Goal: Task Accomplishment & Management: Manage account settings

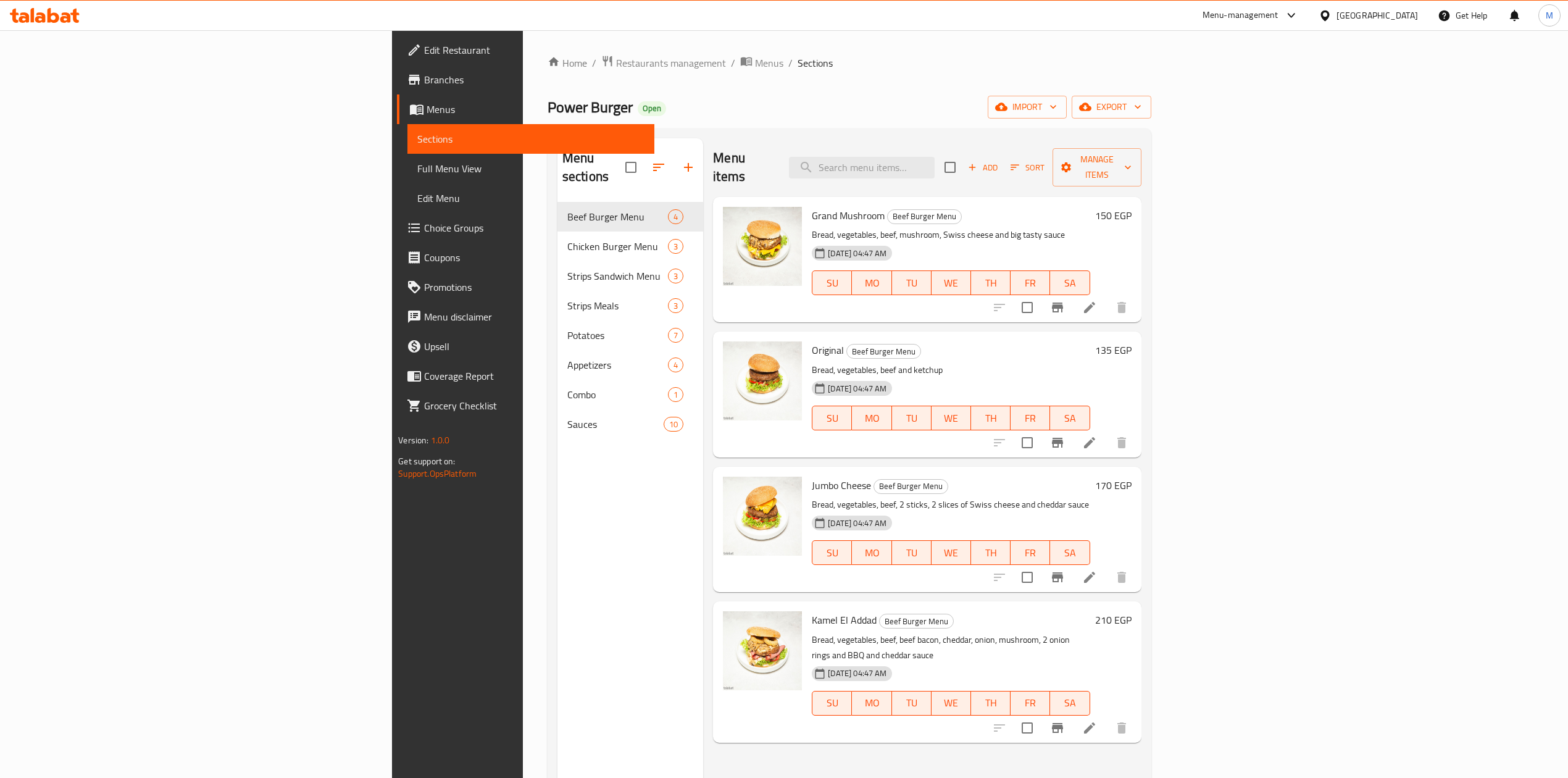
click at [1300, 16] on div at bounding box center [1292, 15] width 16 height 5
click at [1246, 187] on div "Restaurant-Management" at bounding box center [1232, 194] width 97 height 14
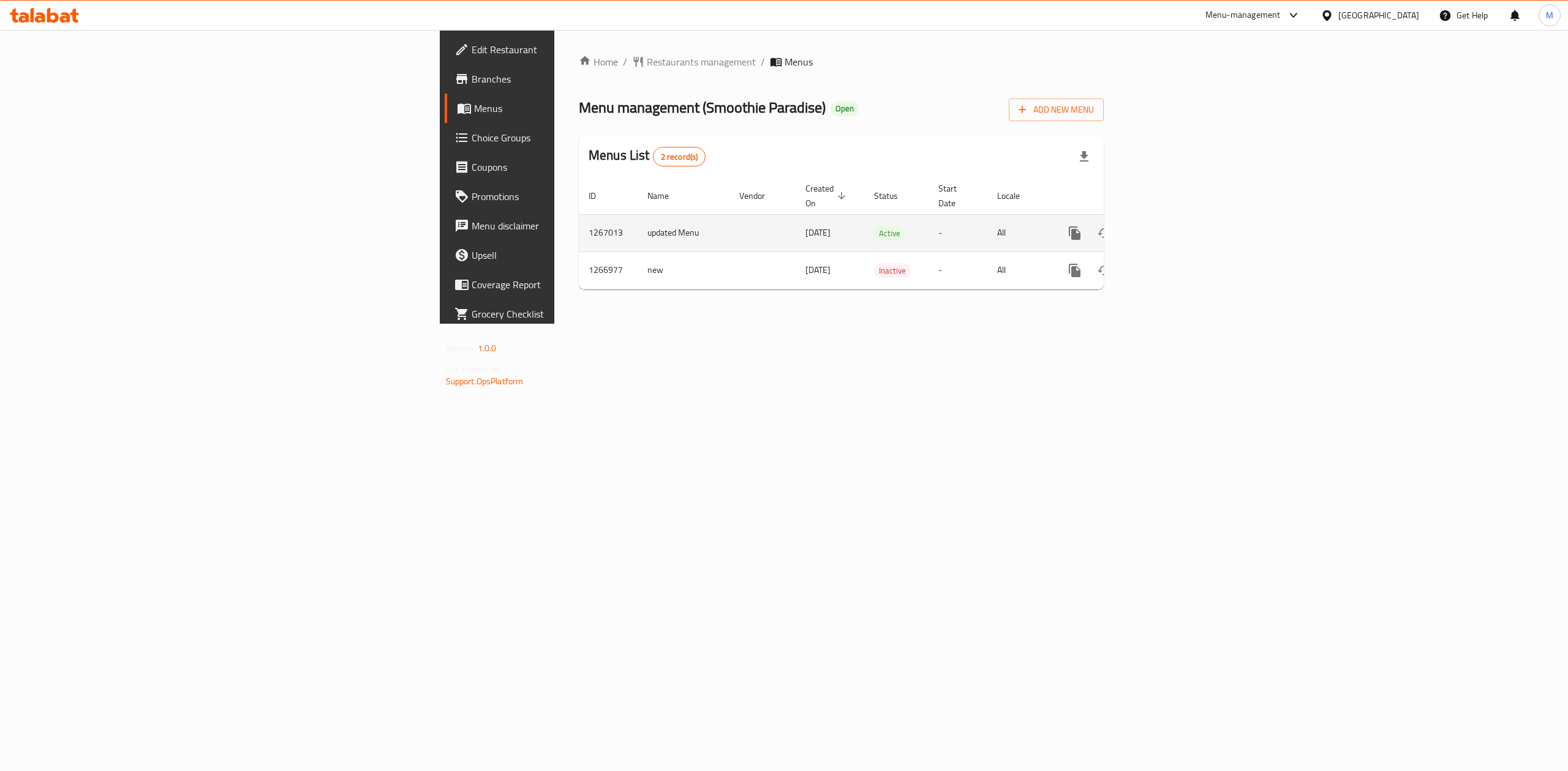
click at [1171, 226] on icon "enhanced table" at bounding box center [1163, 233] width 15 height 15
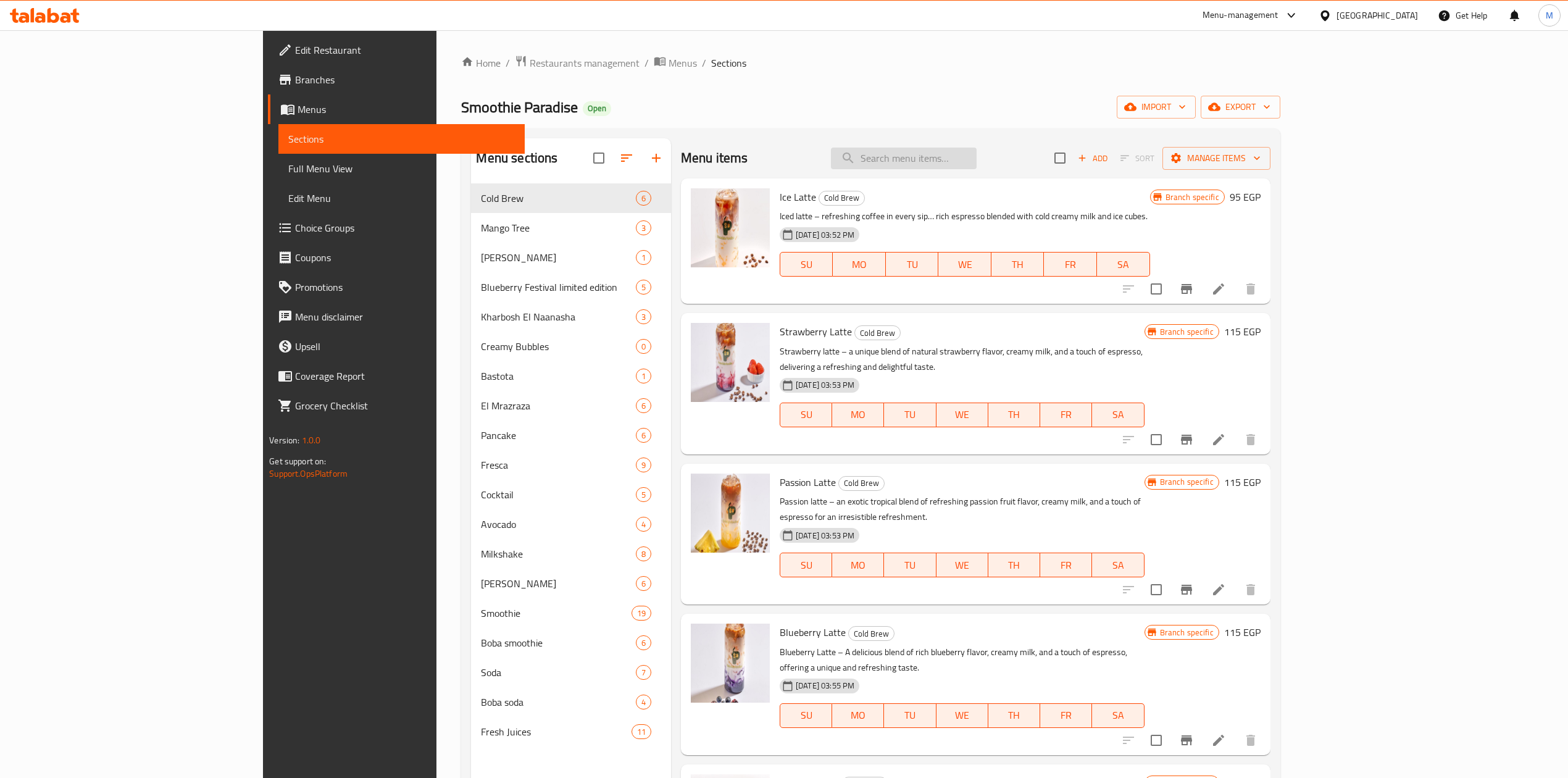
click at [976, 161] on input "search" at bounding box center [904, 159] width 146 height 22
paste input "4 freska dark or white choclete 220 179"
type input "4 freska dark or white choclete 220 179"
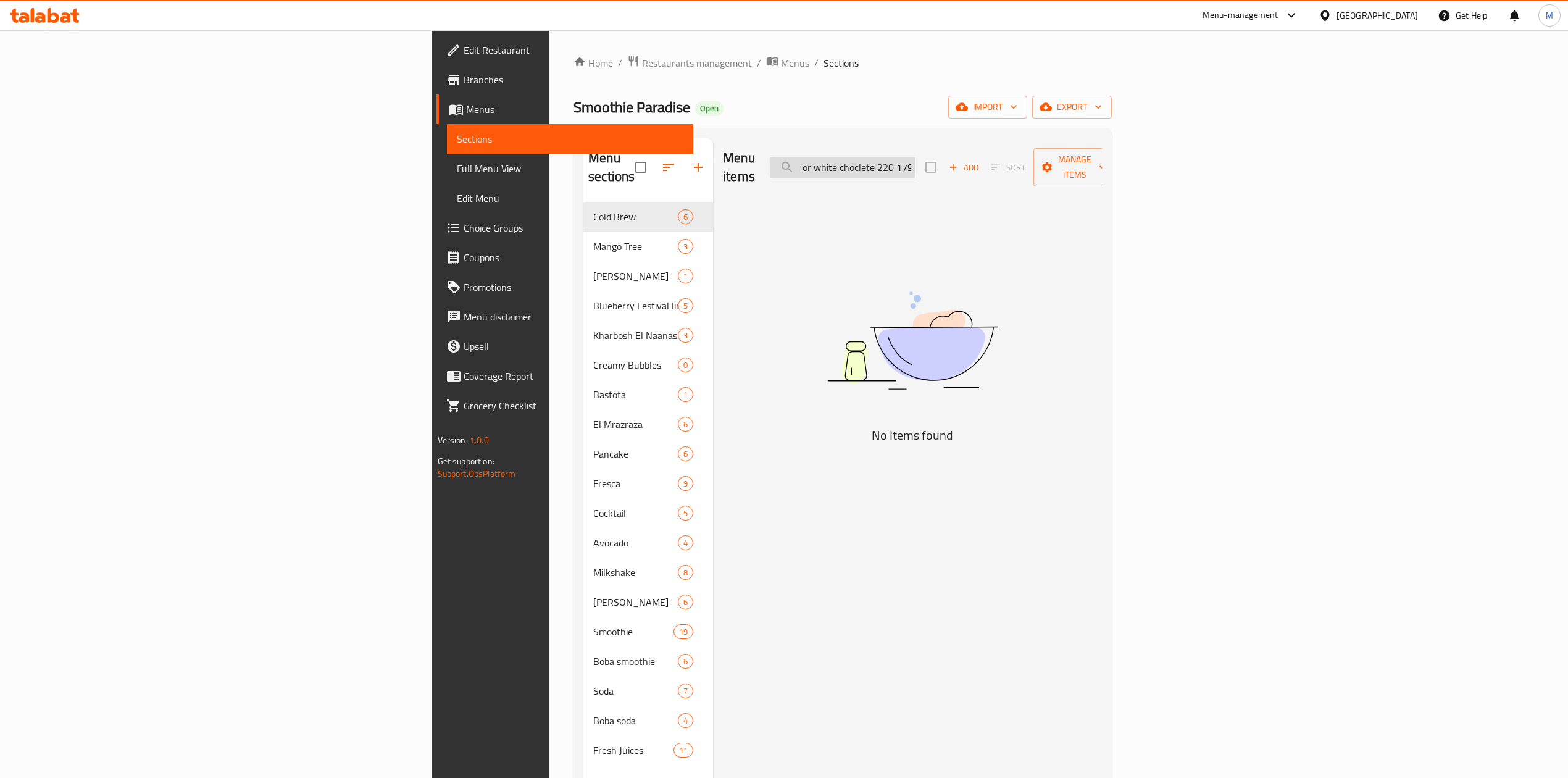
click at [916, 165] on input "4 freska dark or white choclete 220 179" at bounding box center [842, 168] width 146 height 22
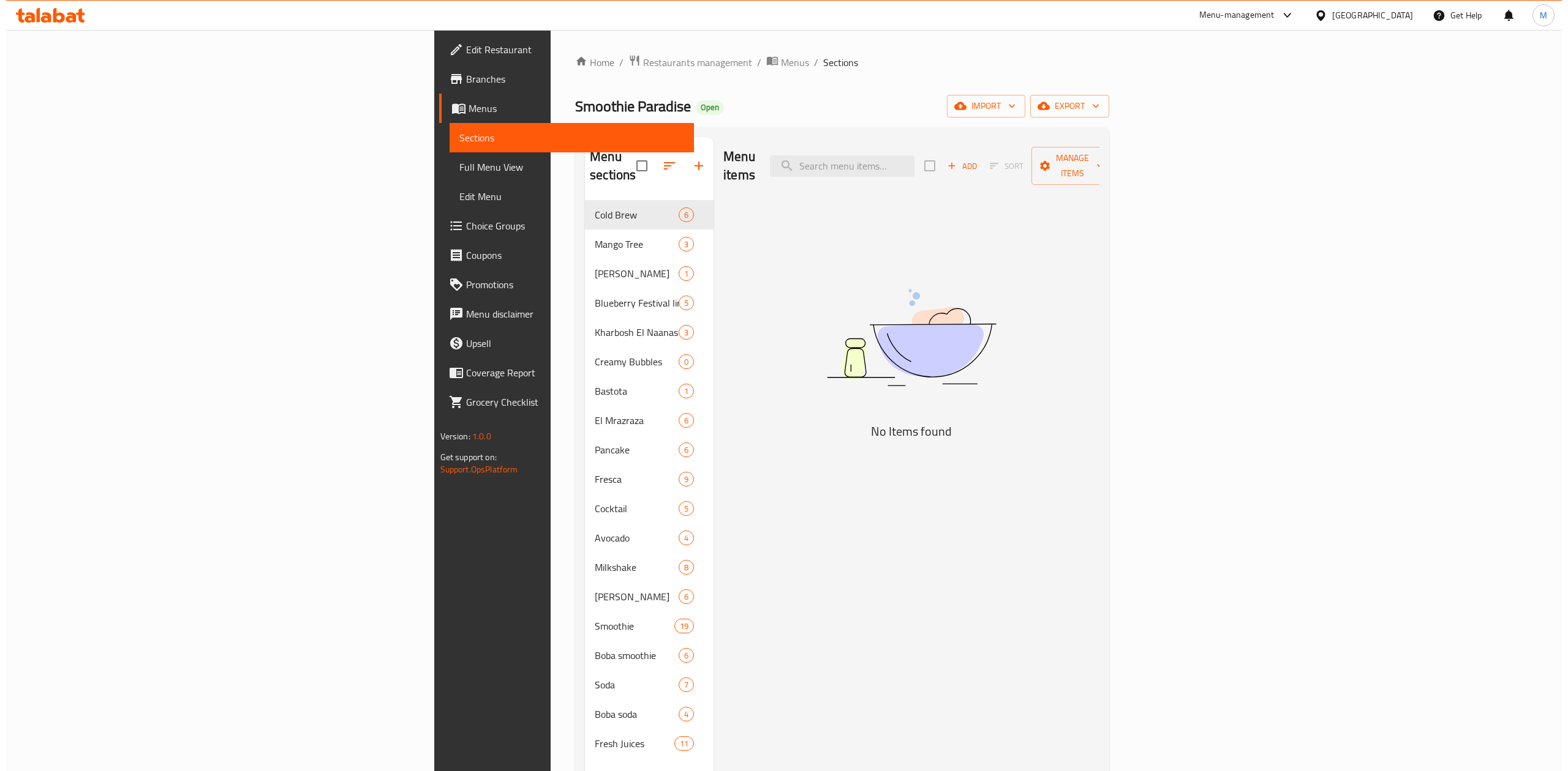
scroll to position [0, 0]
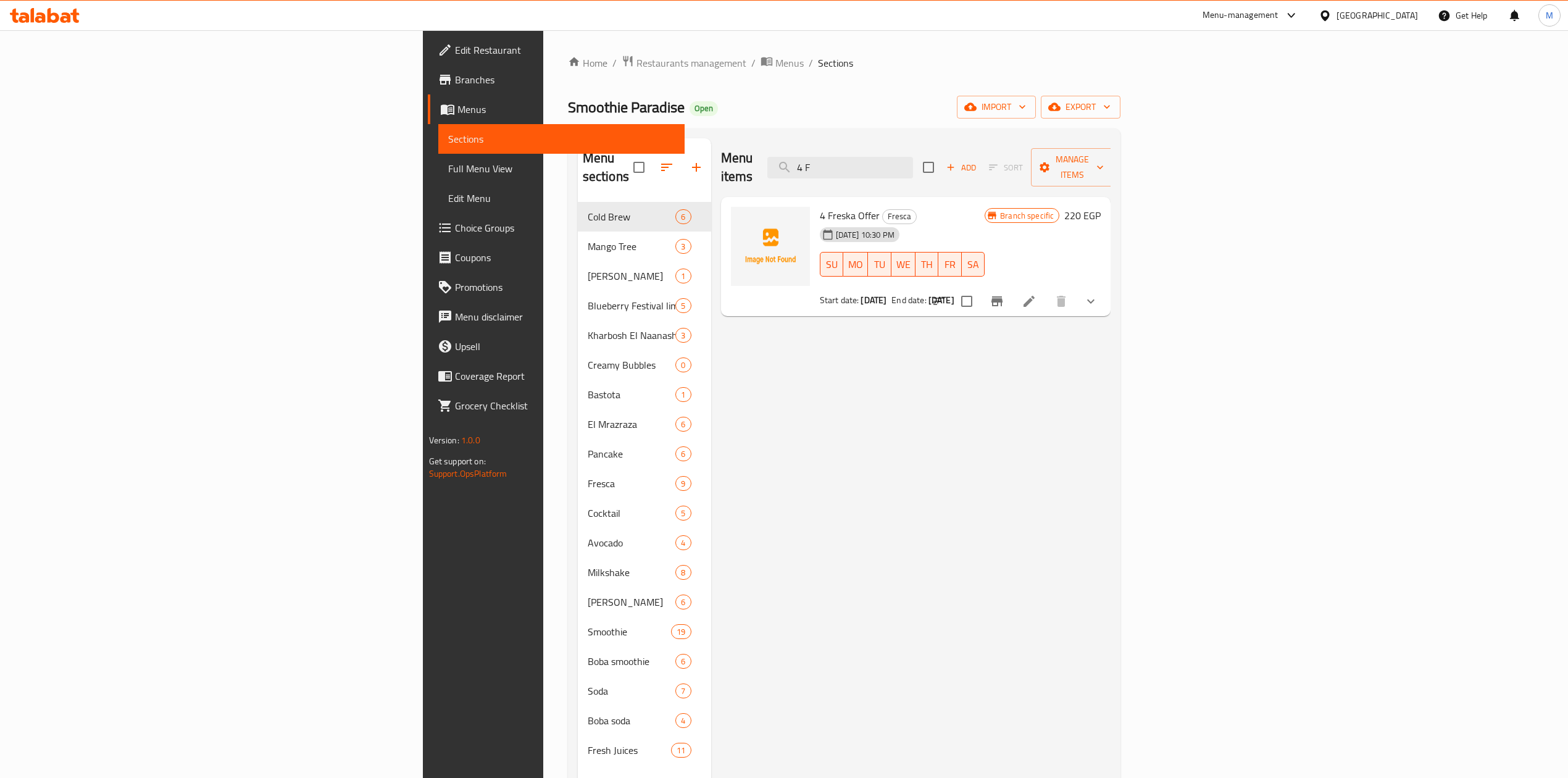
type input "4 F"
click at [914, 157] on input "4 F" at bounding box center [840, 168] width 146 height 22
click at [980, 288] on input "checkbox" at bounding box center [967, 301] width 25 height 25
checkbox input "true"
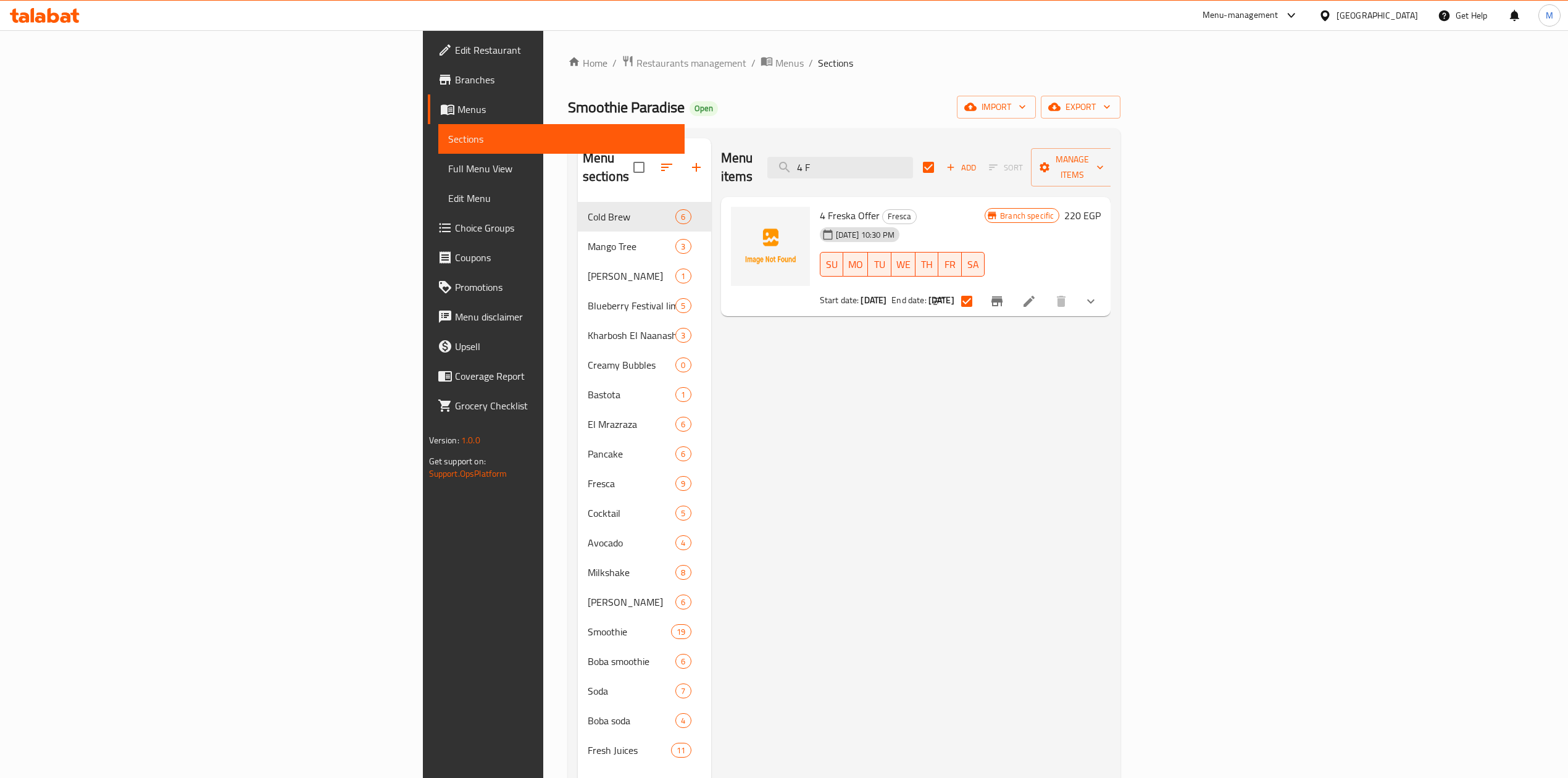
click at [1114, 171] on div "Add Sort Manage items" at bounding box center [1019, 167] width 191 height 38
click at [1104, 166] on span "Manage items" at bounding box center [1072, 168] width 63 height 31
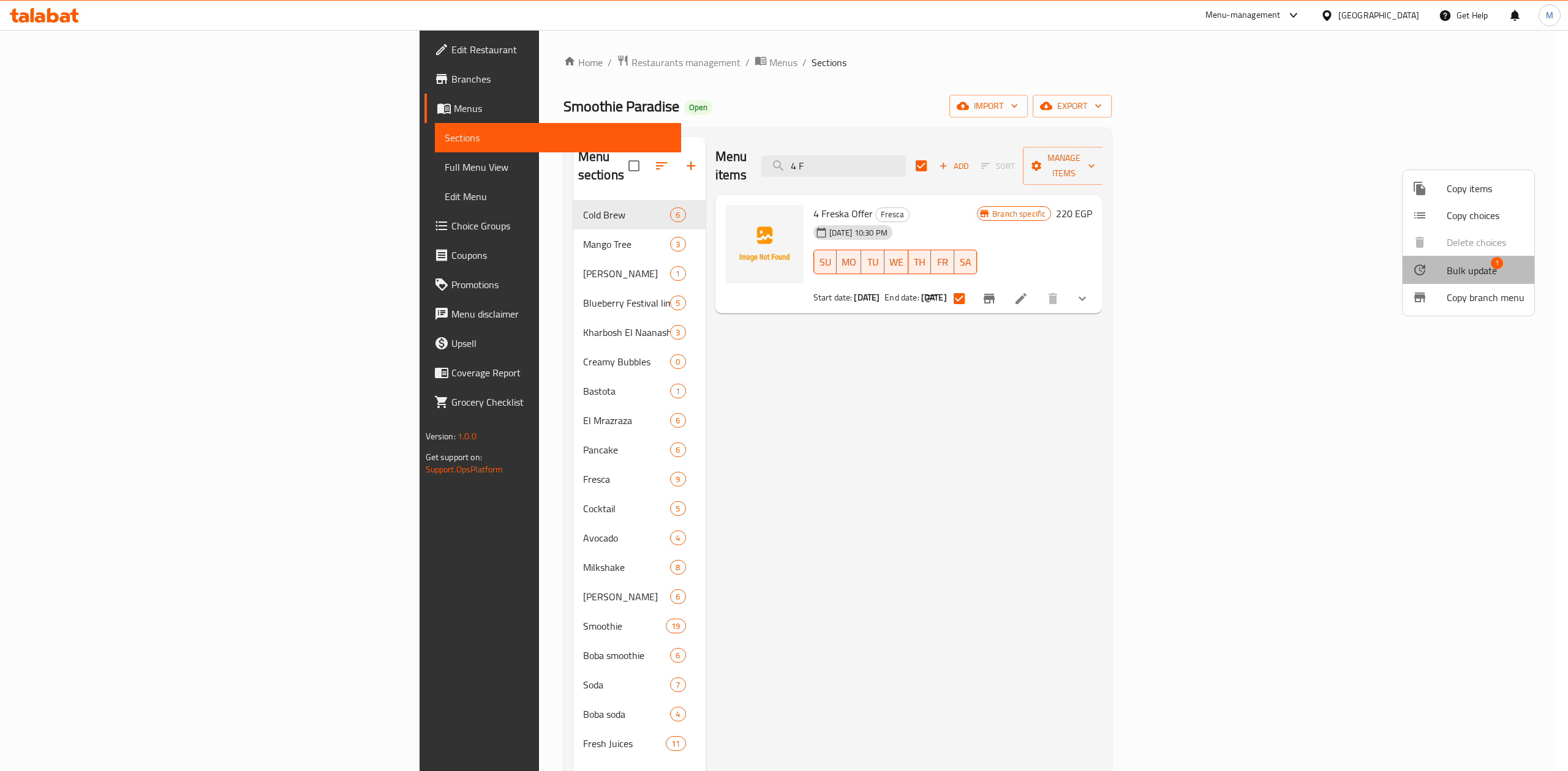
click at [1477, 266] on span "Bulk update" at bounding box center [1472, 270] width 51 height 15
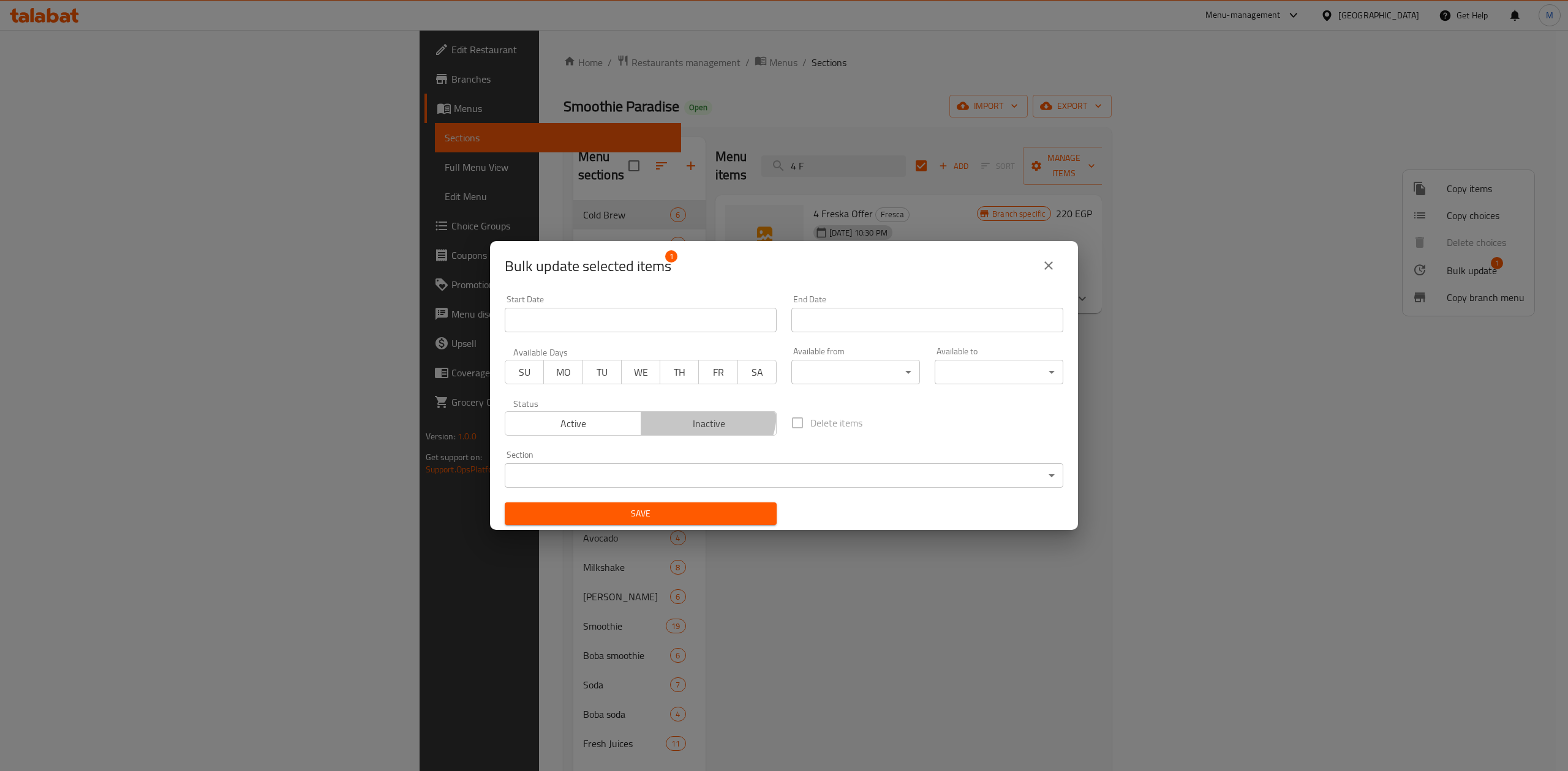
click at [695, 412] on button "Inactive" at bounding box center [709, 423] width 137 height 24
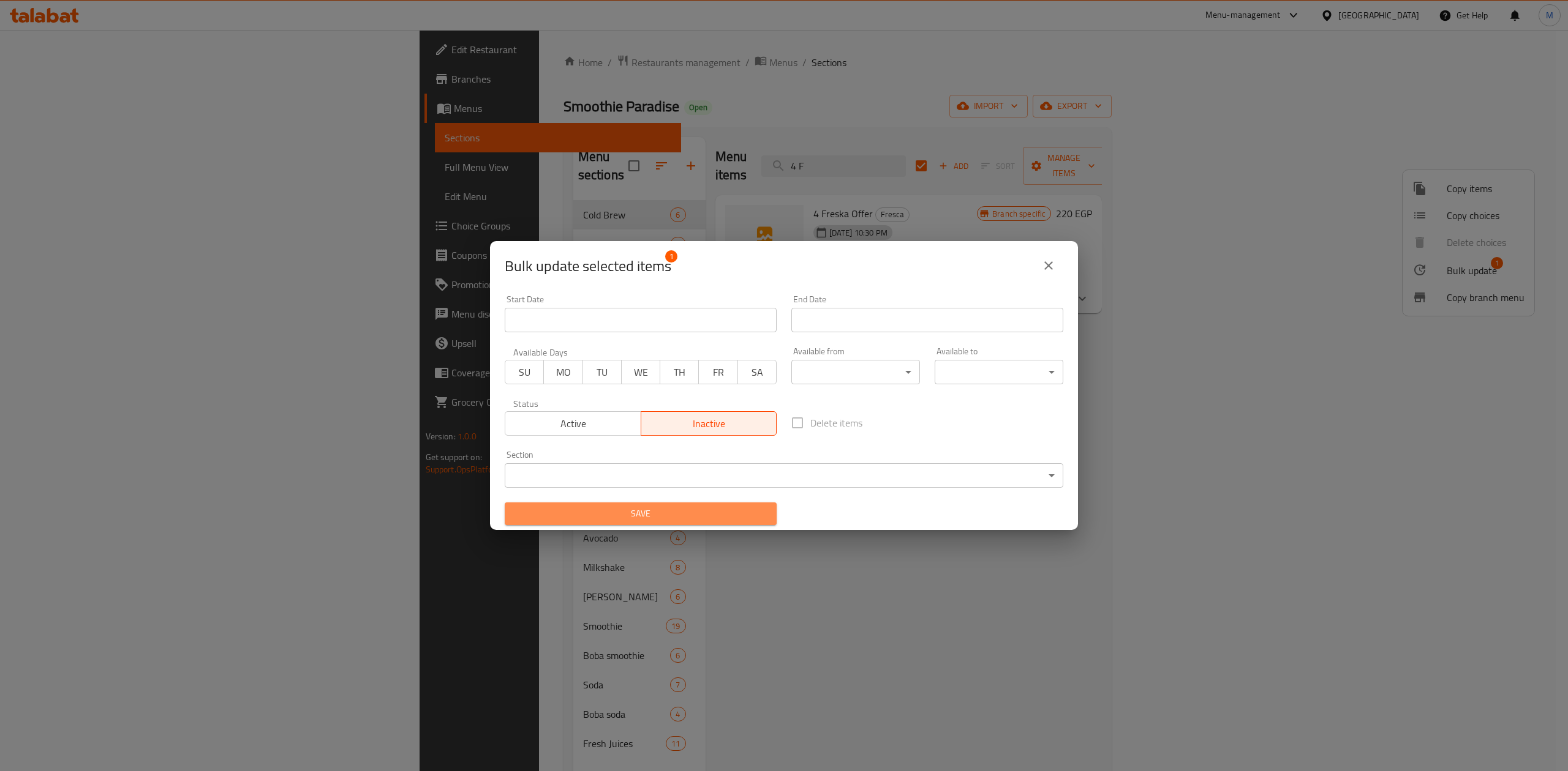
click at [674, 520] on span "Save" at bounding box center [641, 514] width 253 height 16
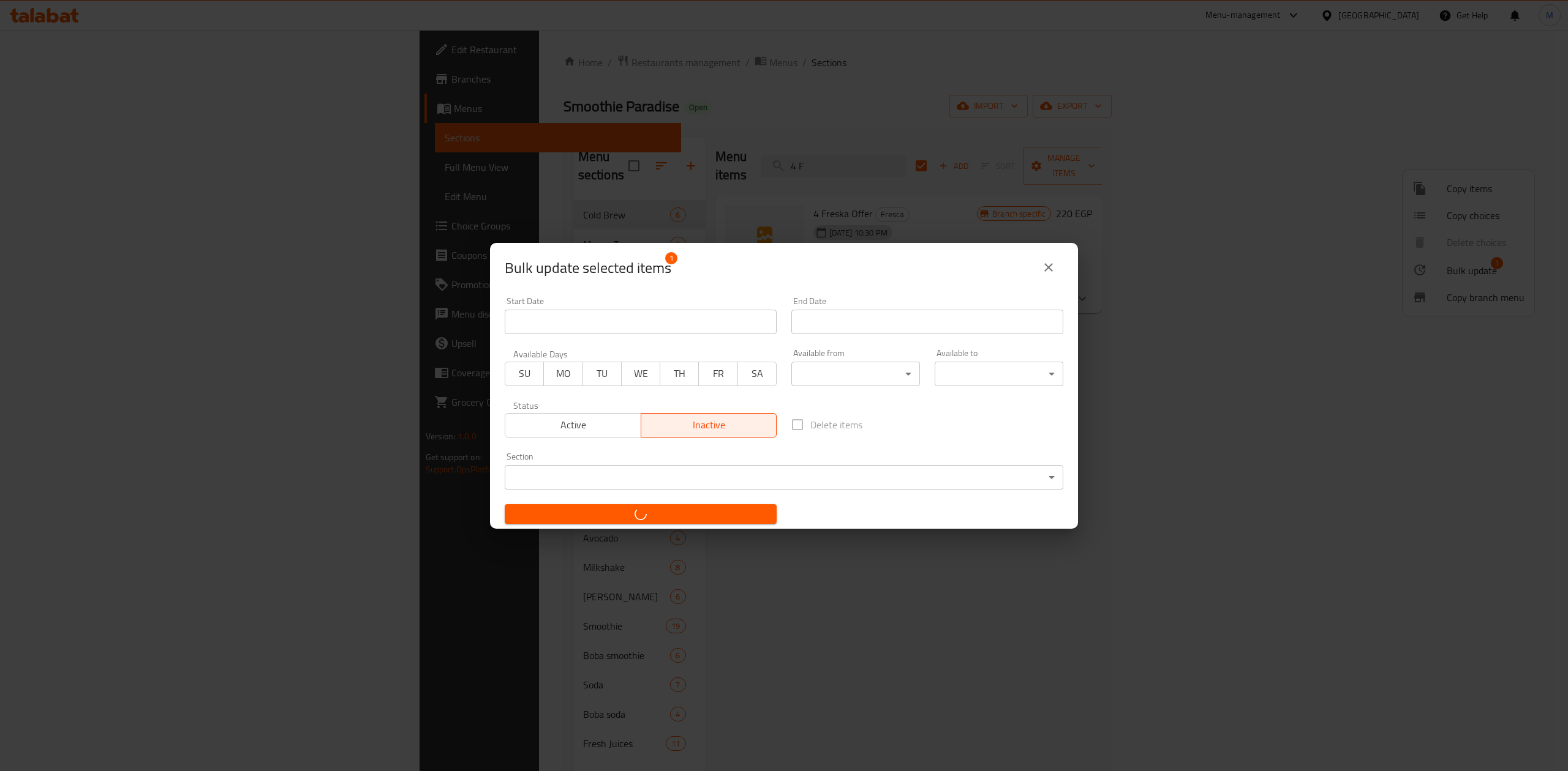
checkbox input "false"
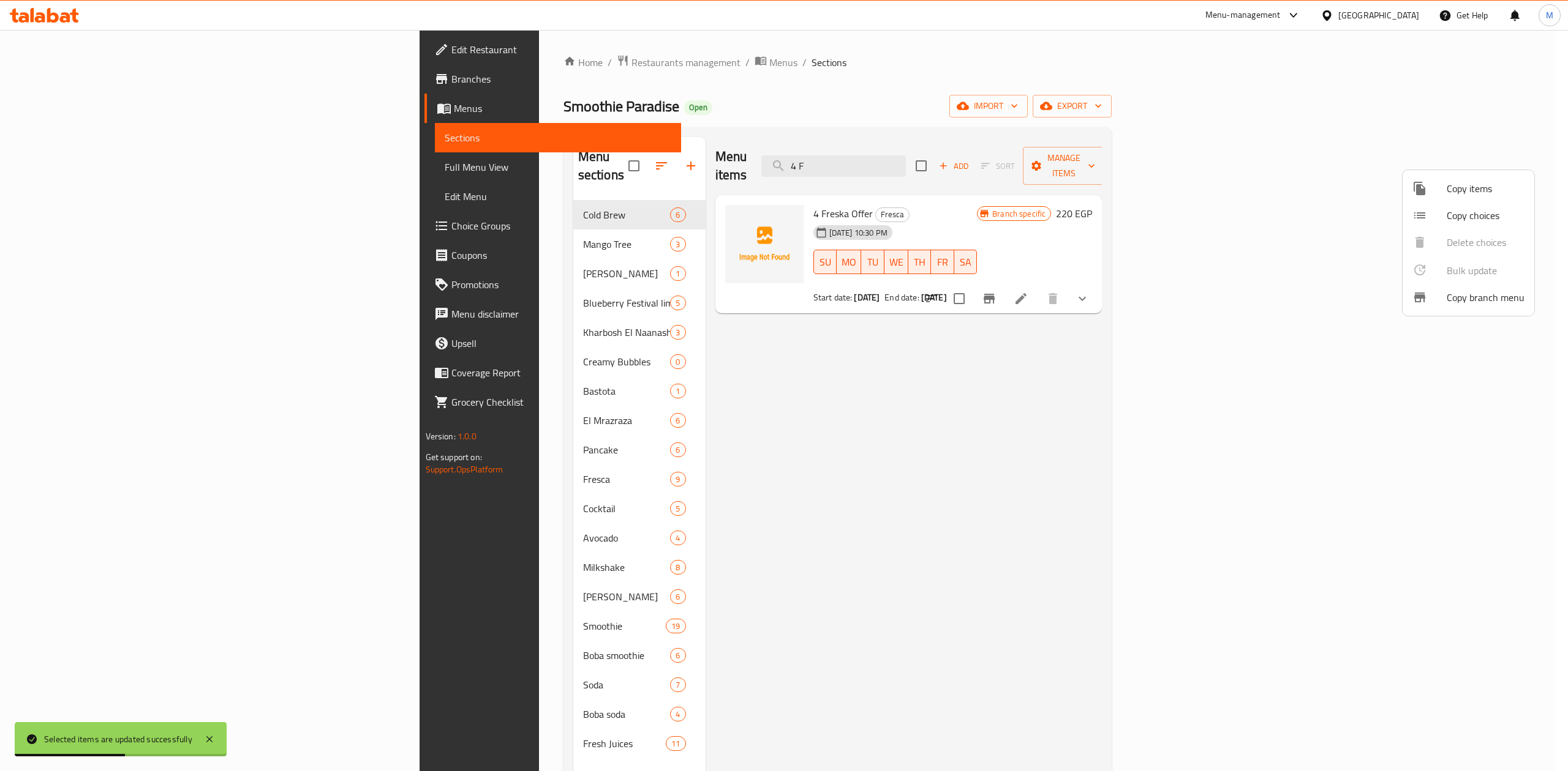
click at [997, 164] on div at bounding box center [784, 386] width 1568 height 771
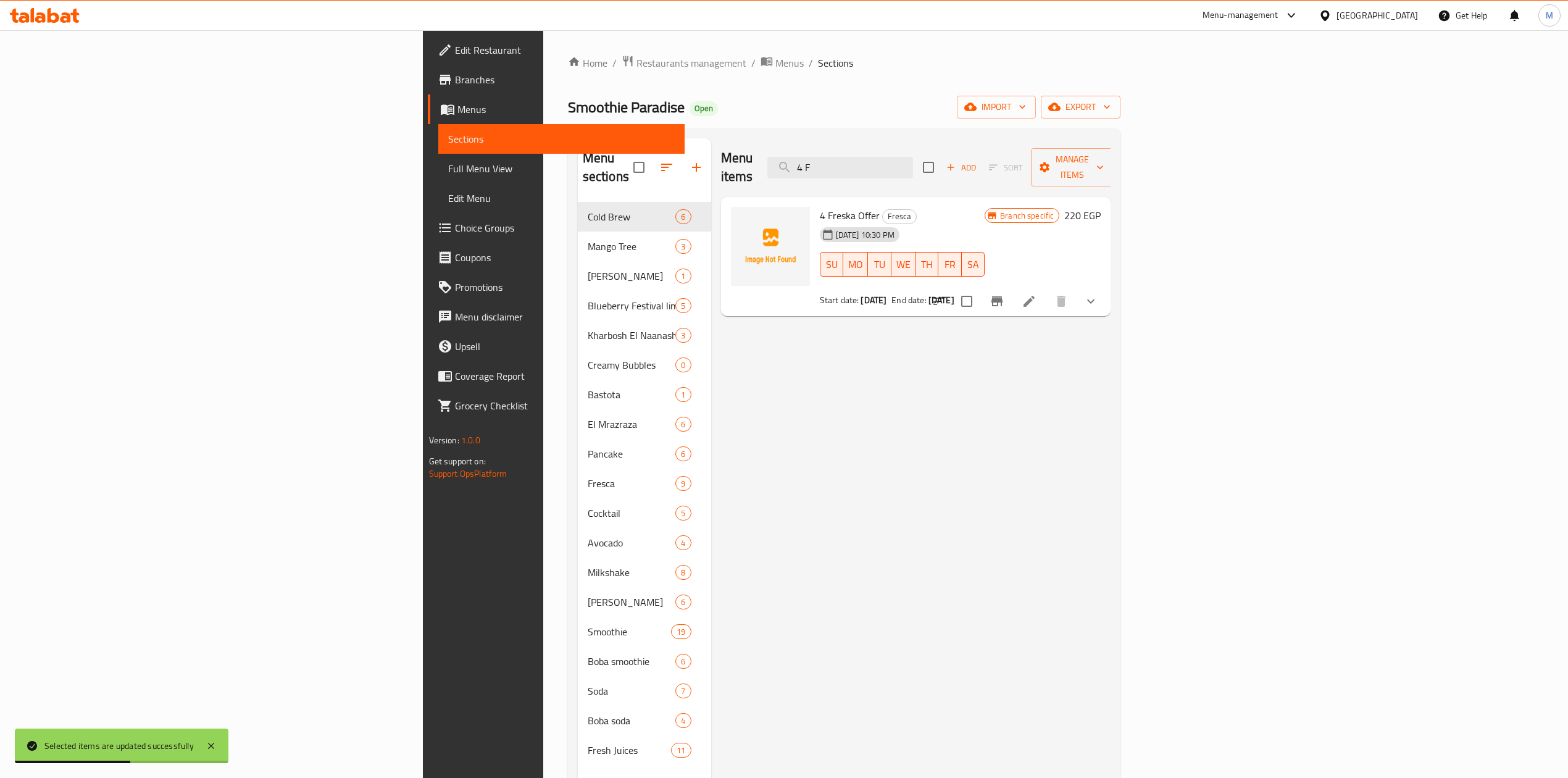
click at [914, 166] on input "4 F" at bounding box center [840, 168] width 146 height 22
type input "4"
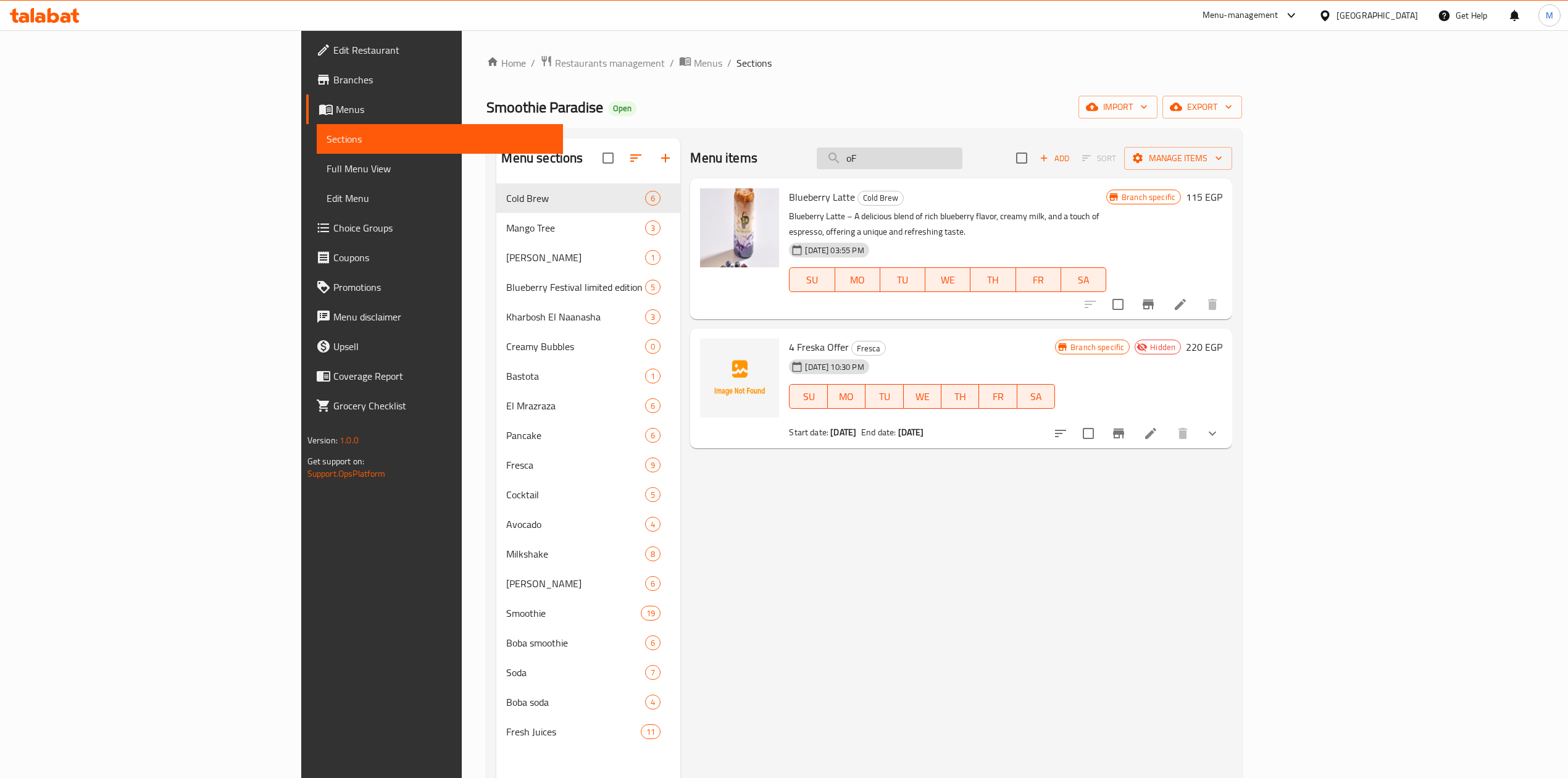
type input "o"
type input "Offer"
click at [1102, 420] on input "checkbox" at bounding box center [1088, 433] width 25 height 25
click at [1222, 156] on span "Manage items" at bounding box center [1178, 159] width 88 height 16
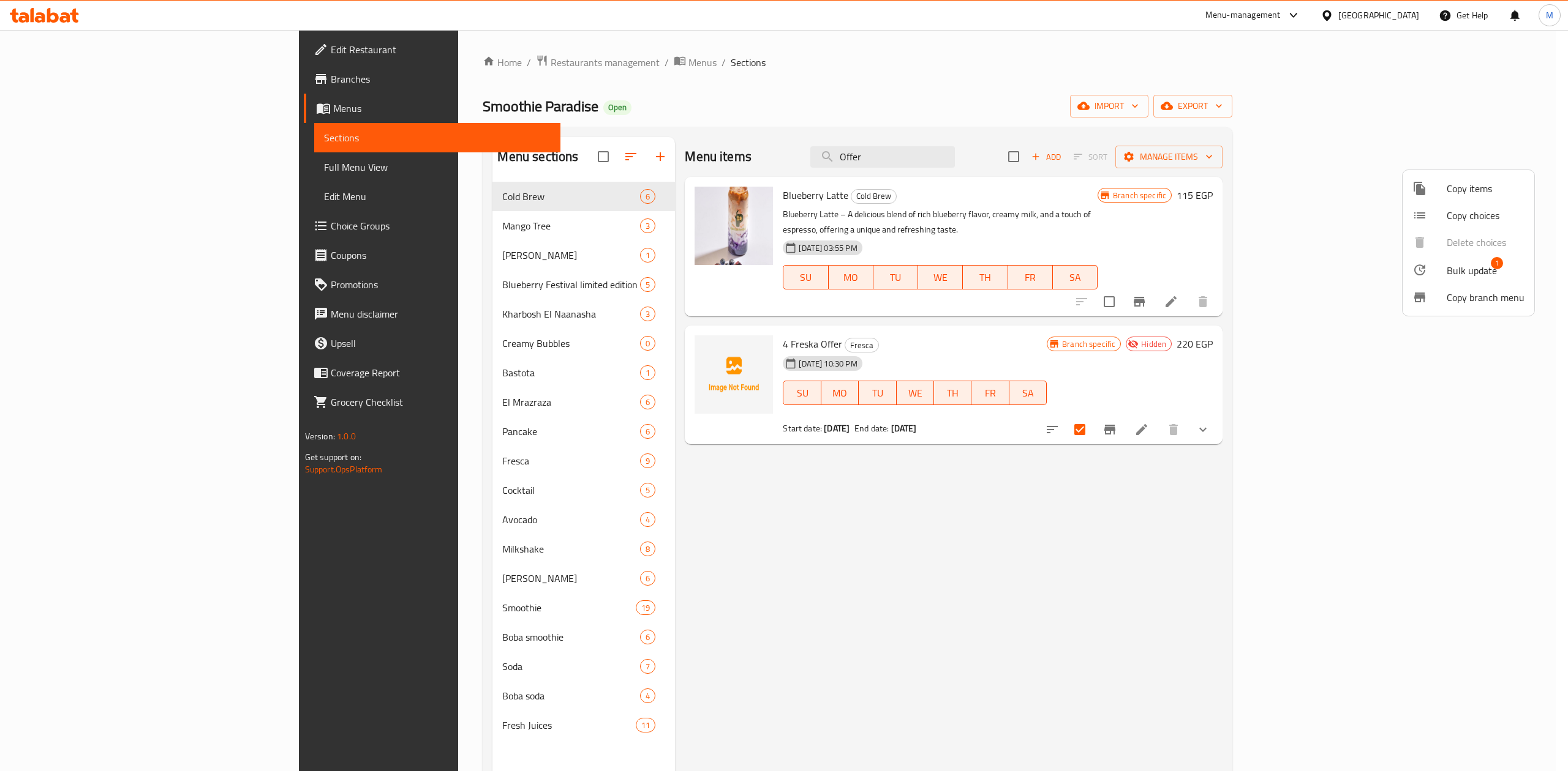
click at [1473, 254] on ul "Copy items Copy choices Delete choices Bulk update 1 Copy branch menu" at bounding box center [1469, 243] width 132 height 146
click at [1478, 265] on span "Bulk update" at bounding box center [1472, 270] width 51 height 15
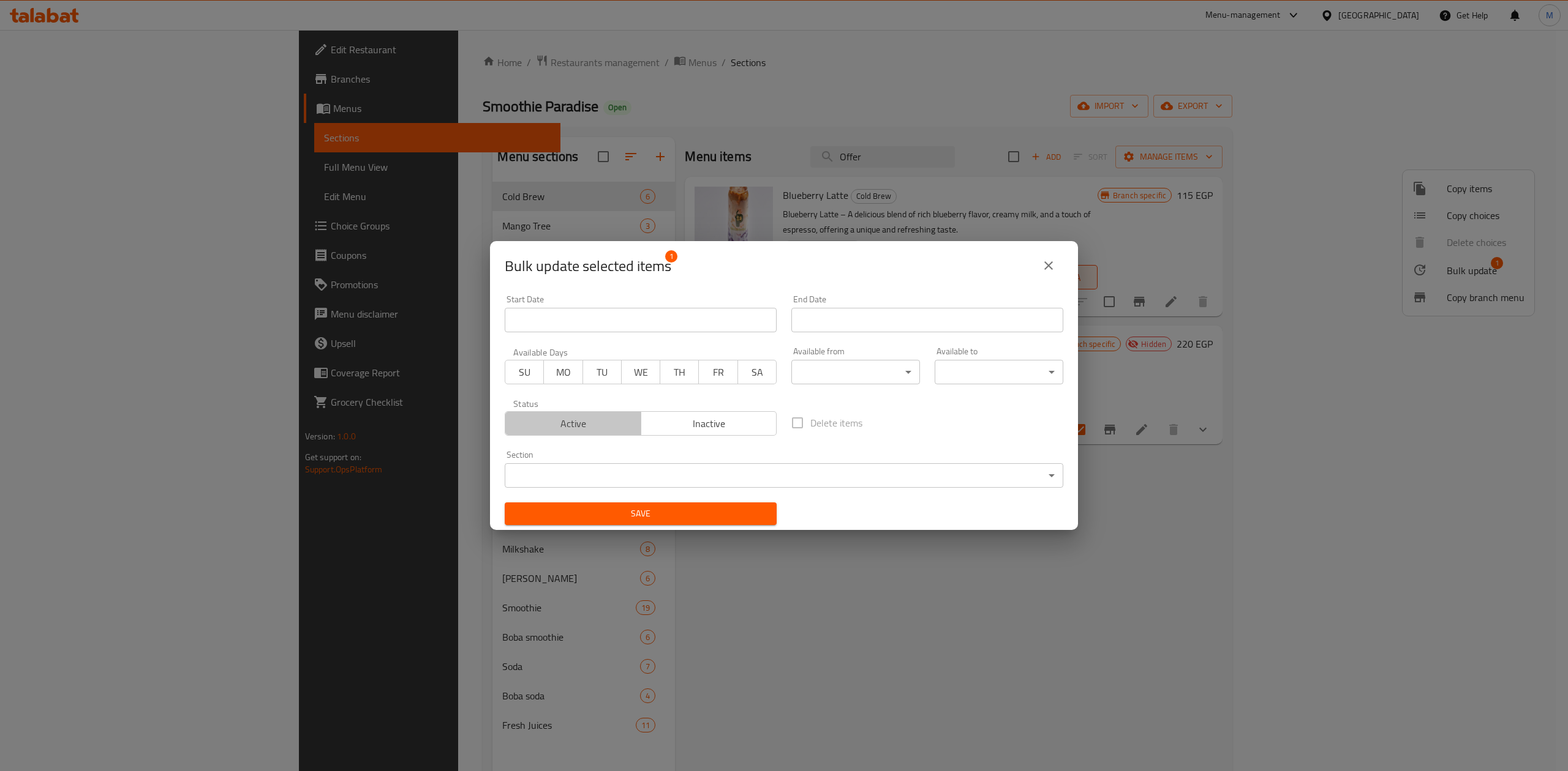
click at [579, 419] on span "Active" at bounding box center [573, 423] width 126 height 17
click at [621, 507] on span "Save" at bounding box center [641, 514] width 253 height 16
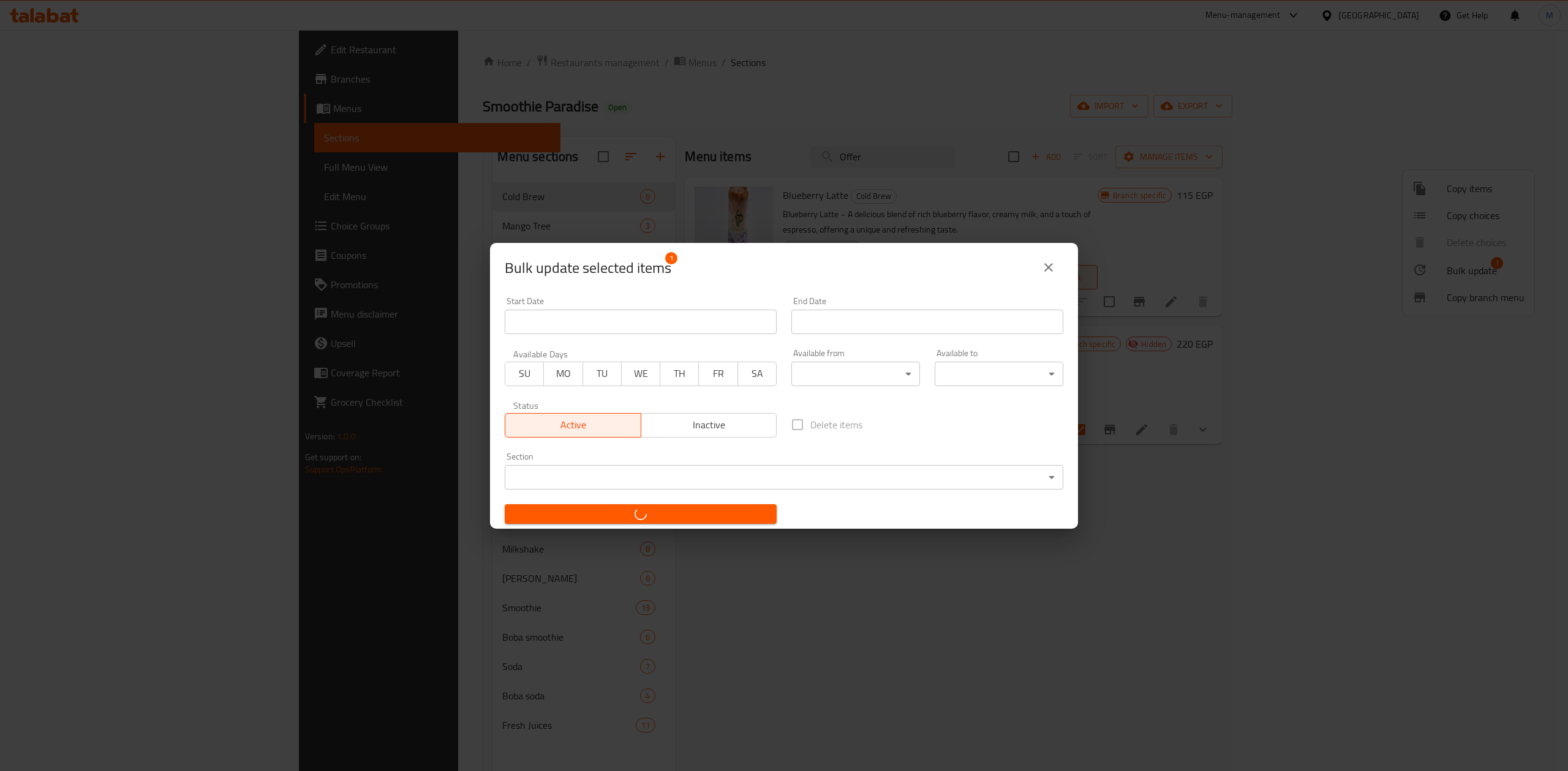
checkbox input "false"
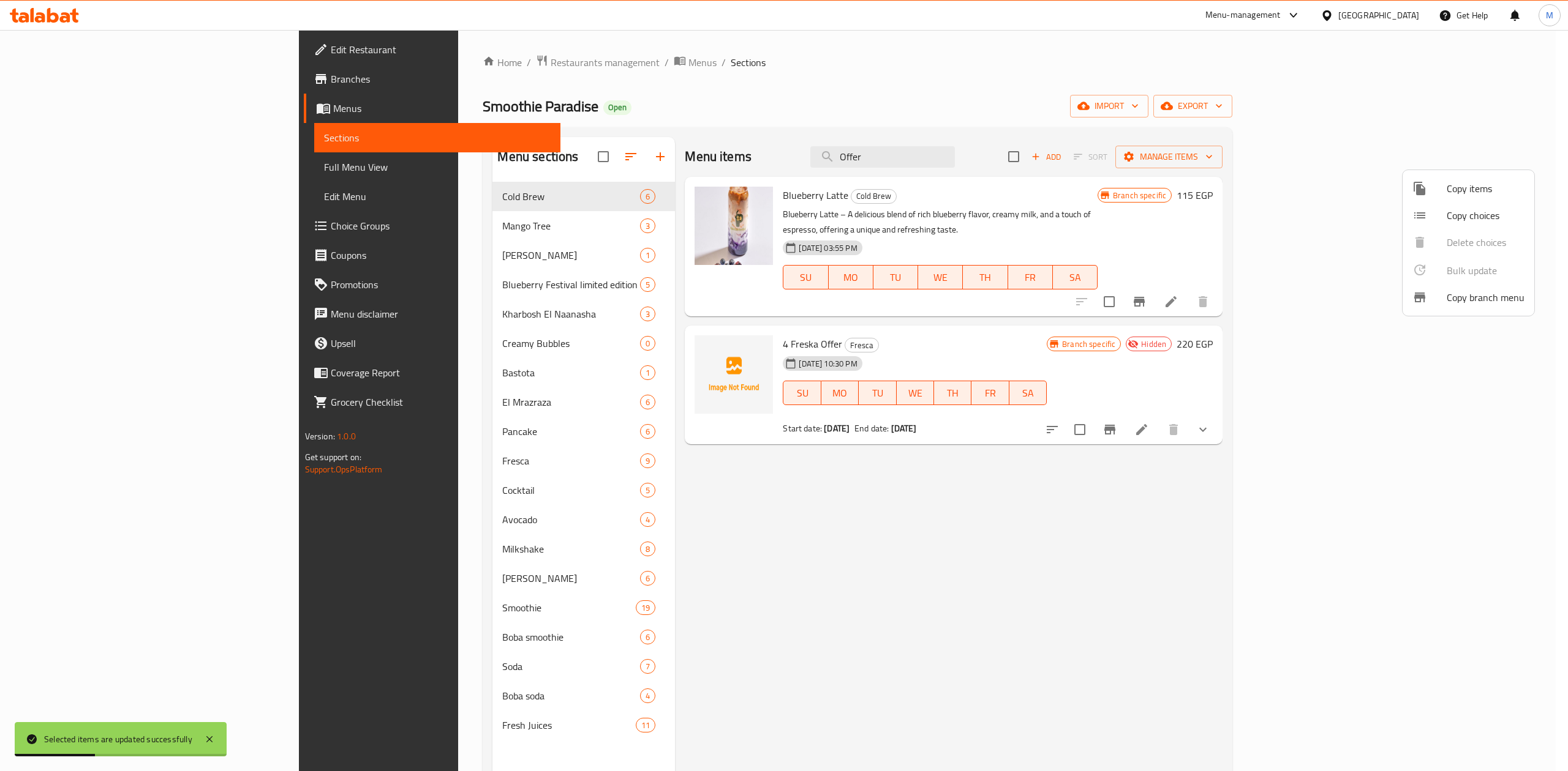
click at [1010, 162] on div at bounding box center [784, 386] width 1568 height 771
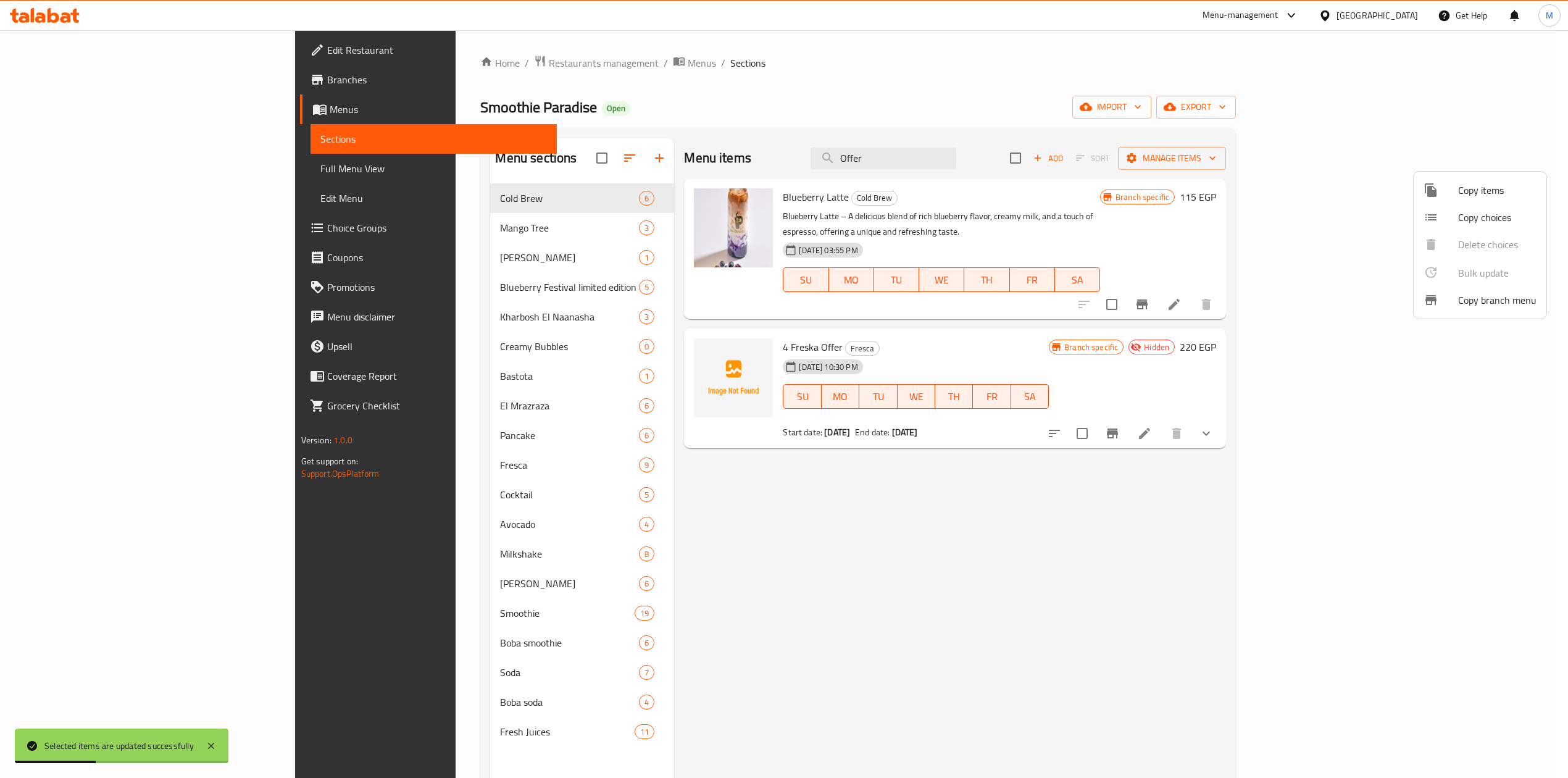
click at [957, 164] on input "Offer" at bounding box center [883, 159] width 146 height 22
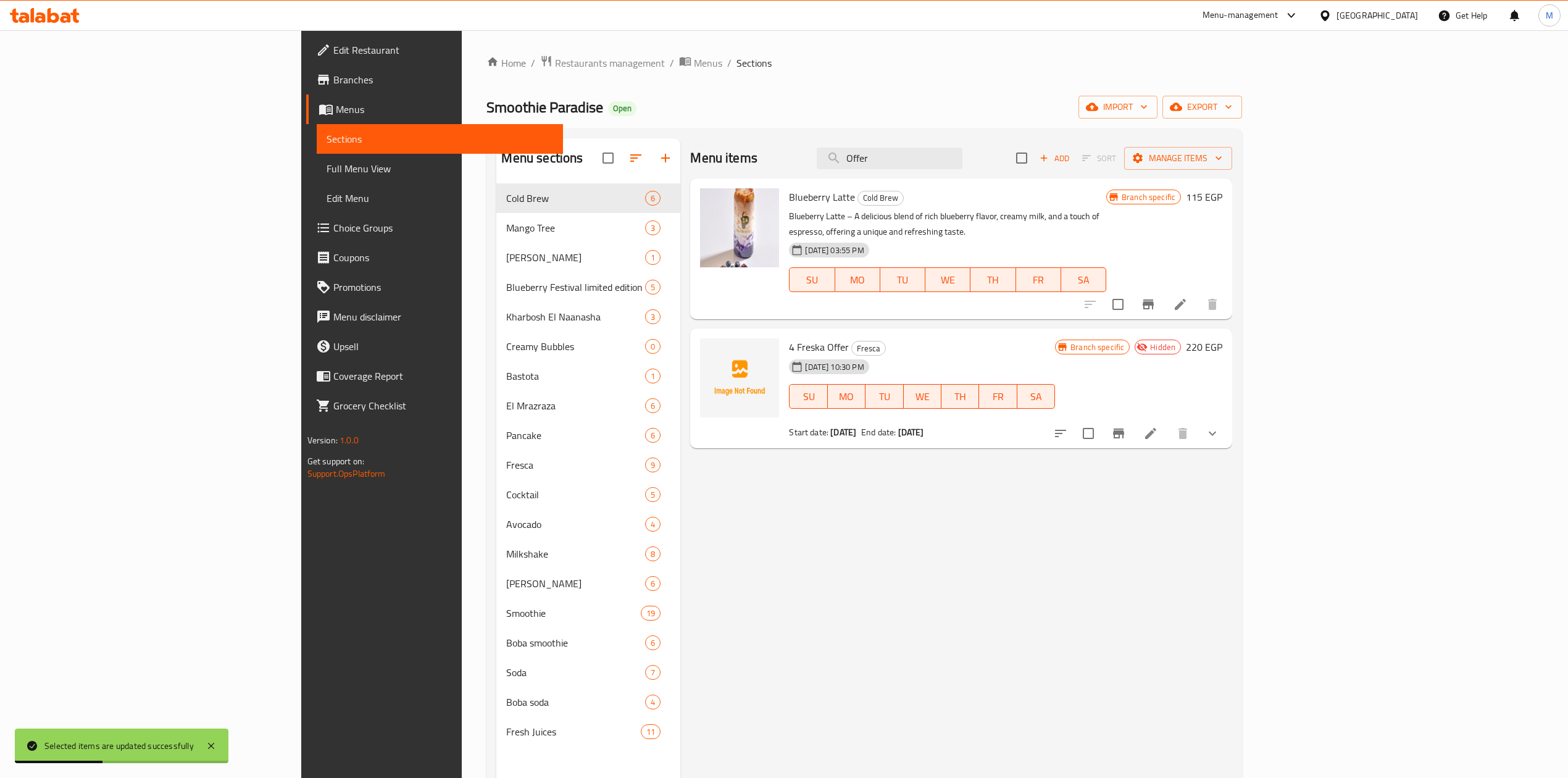
click at [963, 164] on input "Offer" at bounding box center [889, 159] width 146 height 22
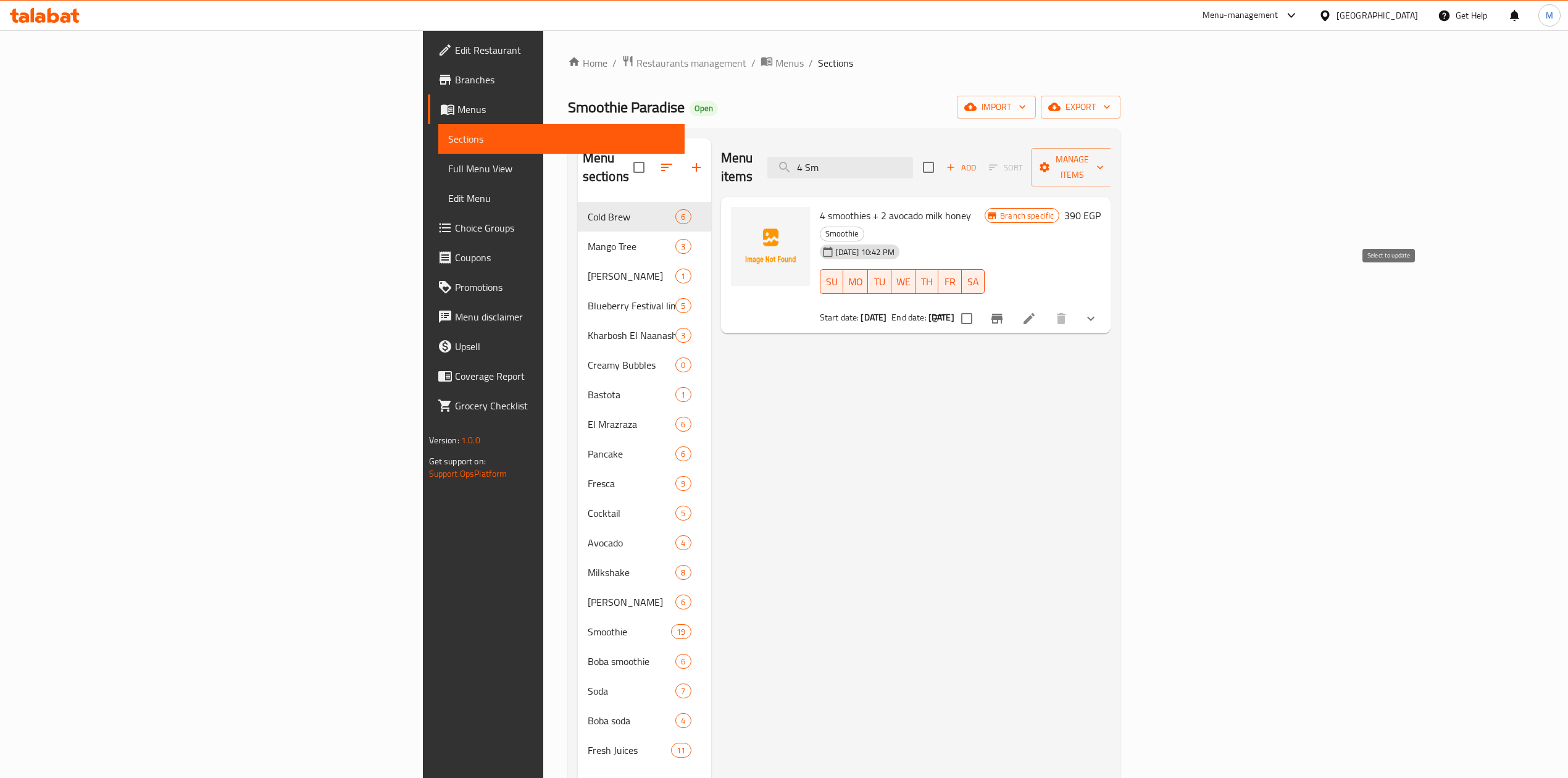
type input "4 Sm"
click at [980, 306] on input "checkbox" at bounding box center [967, 318] width 25 height 25
checkbox input "true"
click at [820, 207] on span "4 smoothies + 2 avocado milk honey" at bounding box center [895, 216] width 151 height 19
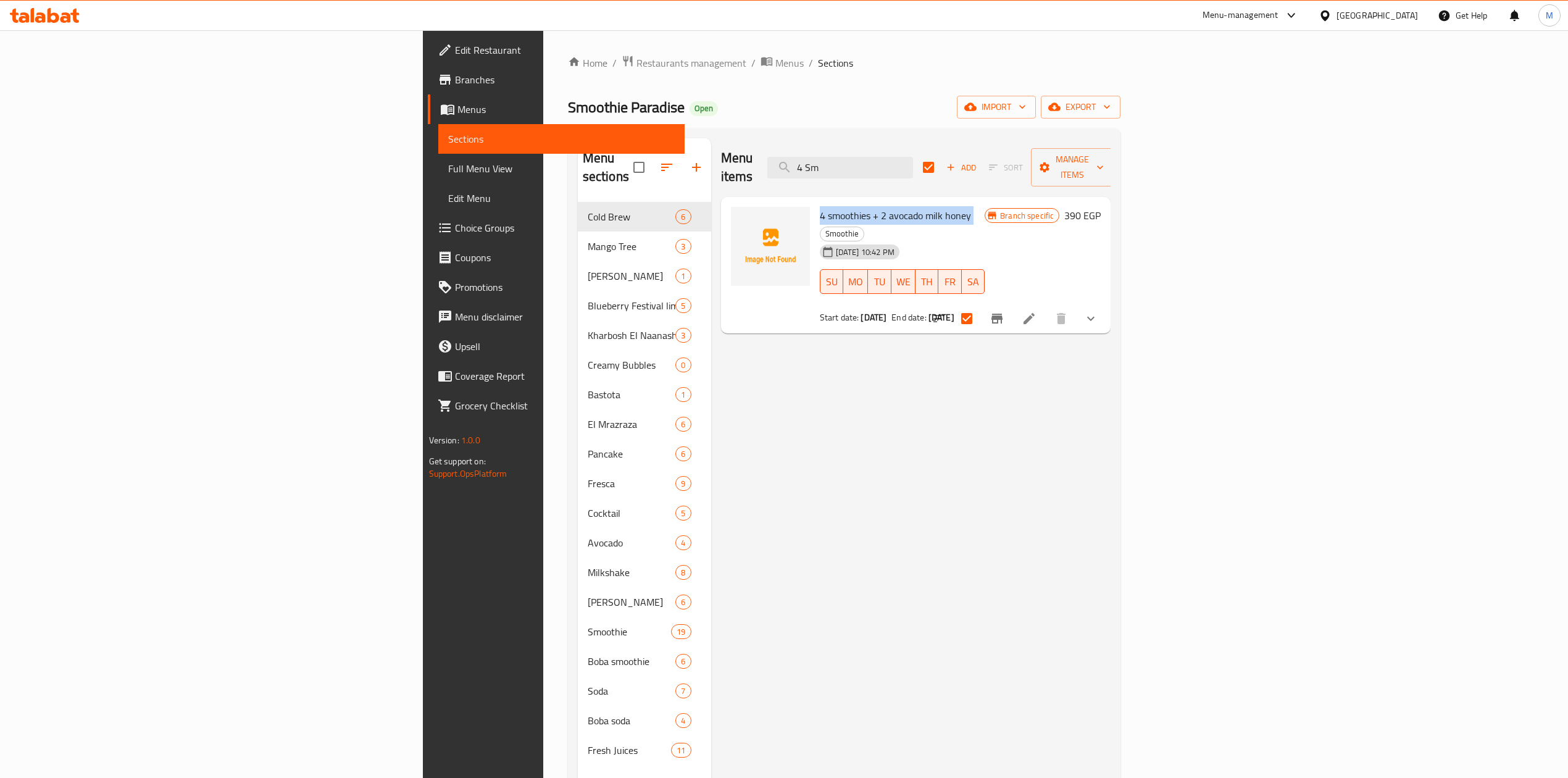
click at [820, 207] on span "4 smoothies + 2 avocado milk honey" at bounding box center [895, 216] width 151 height 19
copy h6 "4 smoothies + 2 avocado milk honey"
click at [711, 389] on div "Menu items 4 Sm Add Sort Manage items 4 smoothies + 2 avocado milk honey Smooth…" at bounding box center [911, 527] width 401 height 778
click at [1104, 162] on span "Manage items" at bounding box center [1072, 168] width 63 height 31
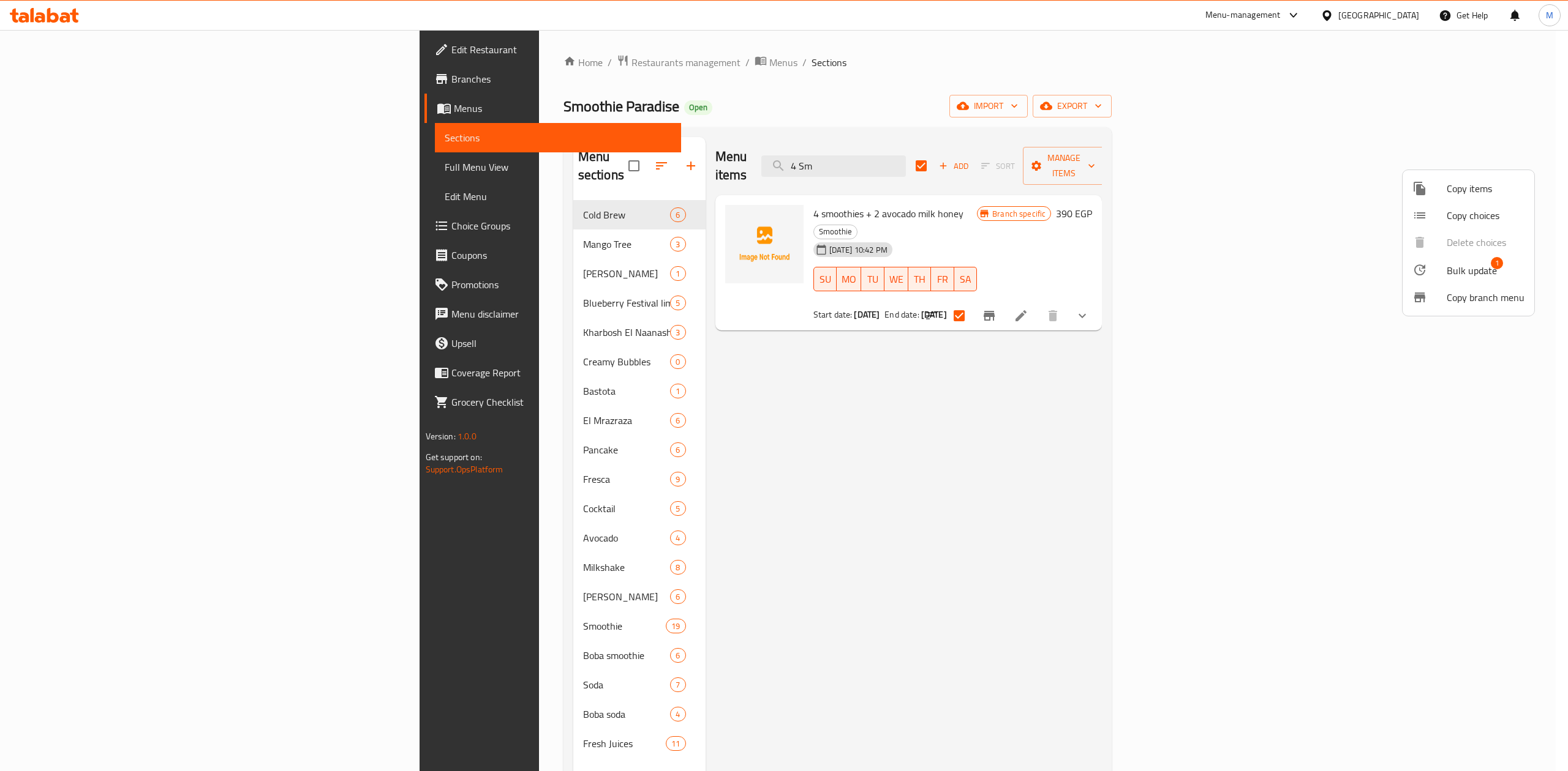
click at [1478, 273] on span "Bulk update" at bounding box center [1472, 270] width 51 height 15
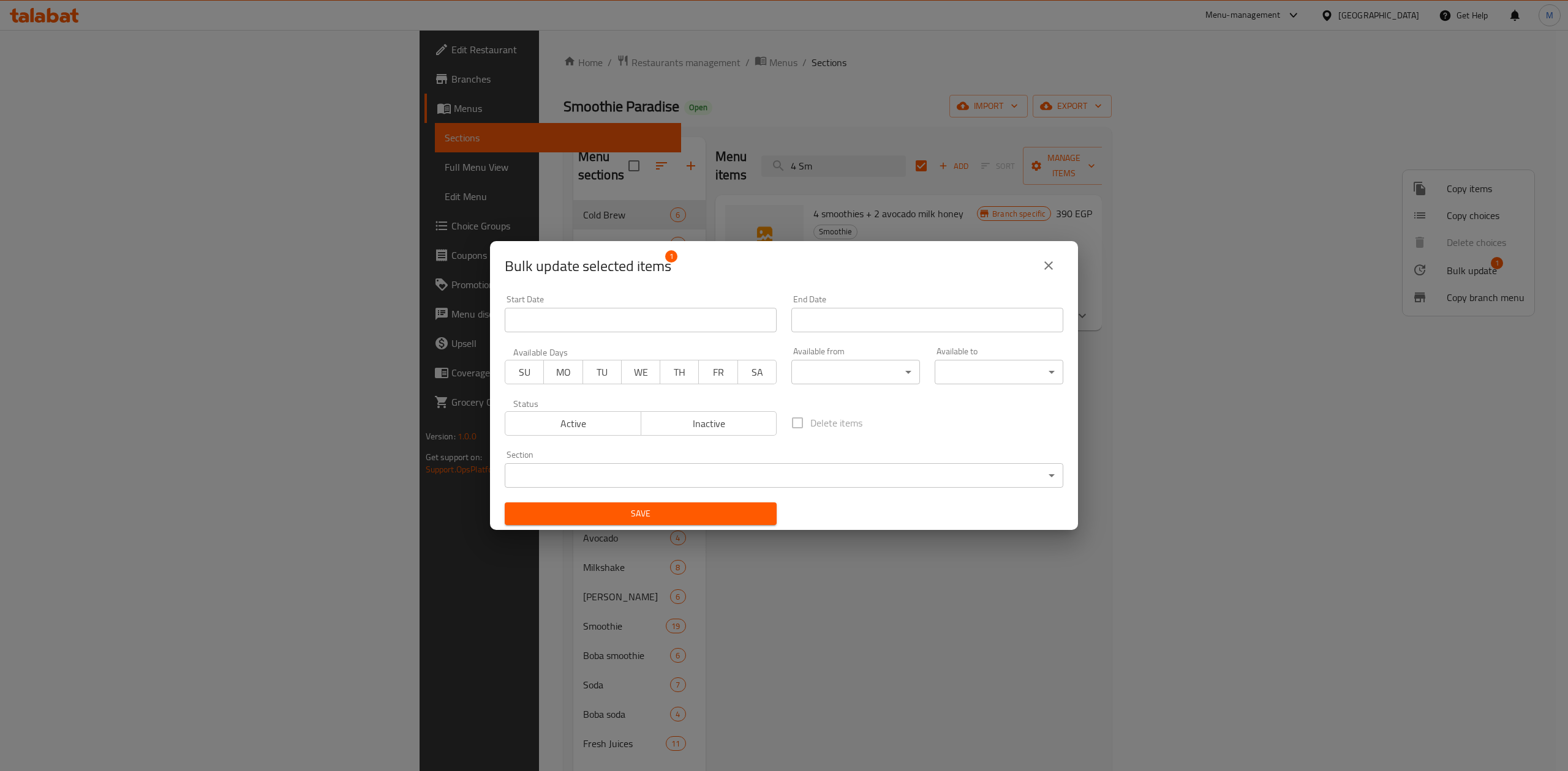
click at [719, 431] on span "Inactive" at bounding box center [709, 423] width 126 height 17
click at [701, 524] on button "Save" at bounding box center [641, 514] width 272 height 22
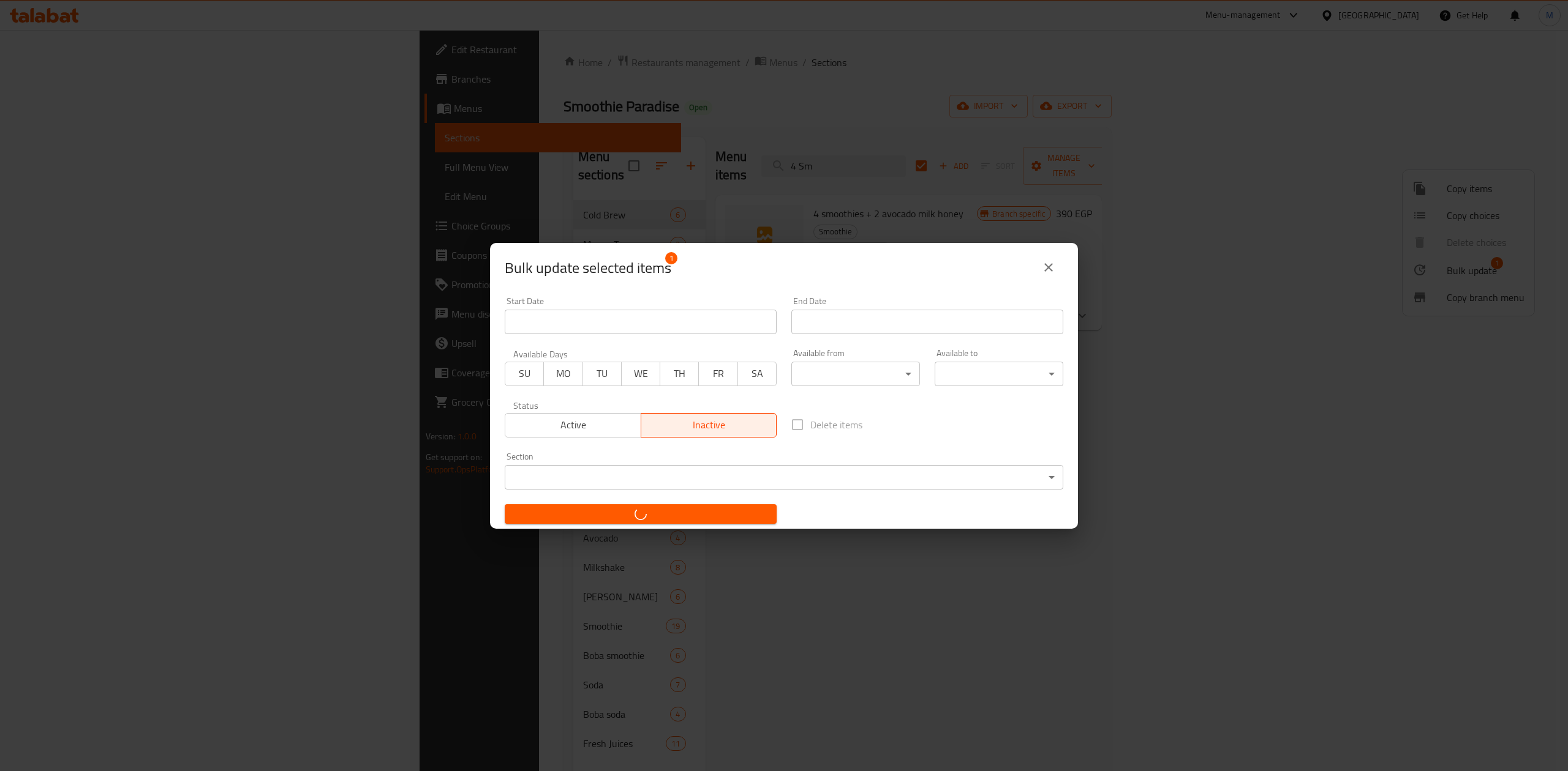
checkbox input "false"
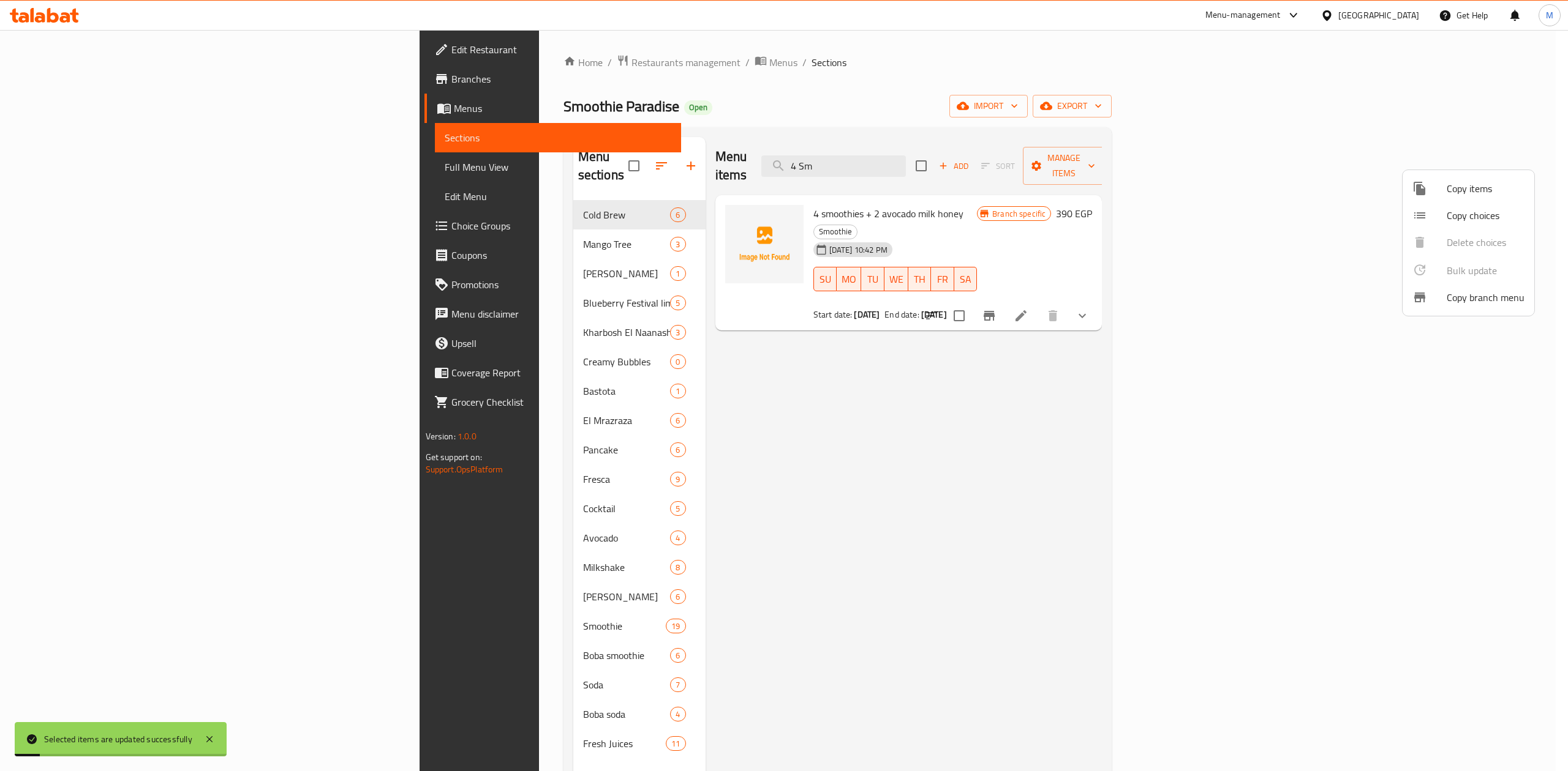
click at [1018, 158] on div at bounding box center [784, 386] width 1568 height 771
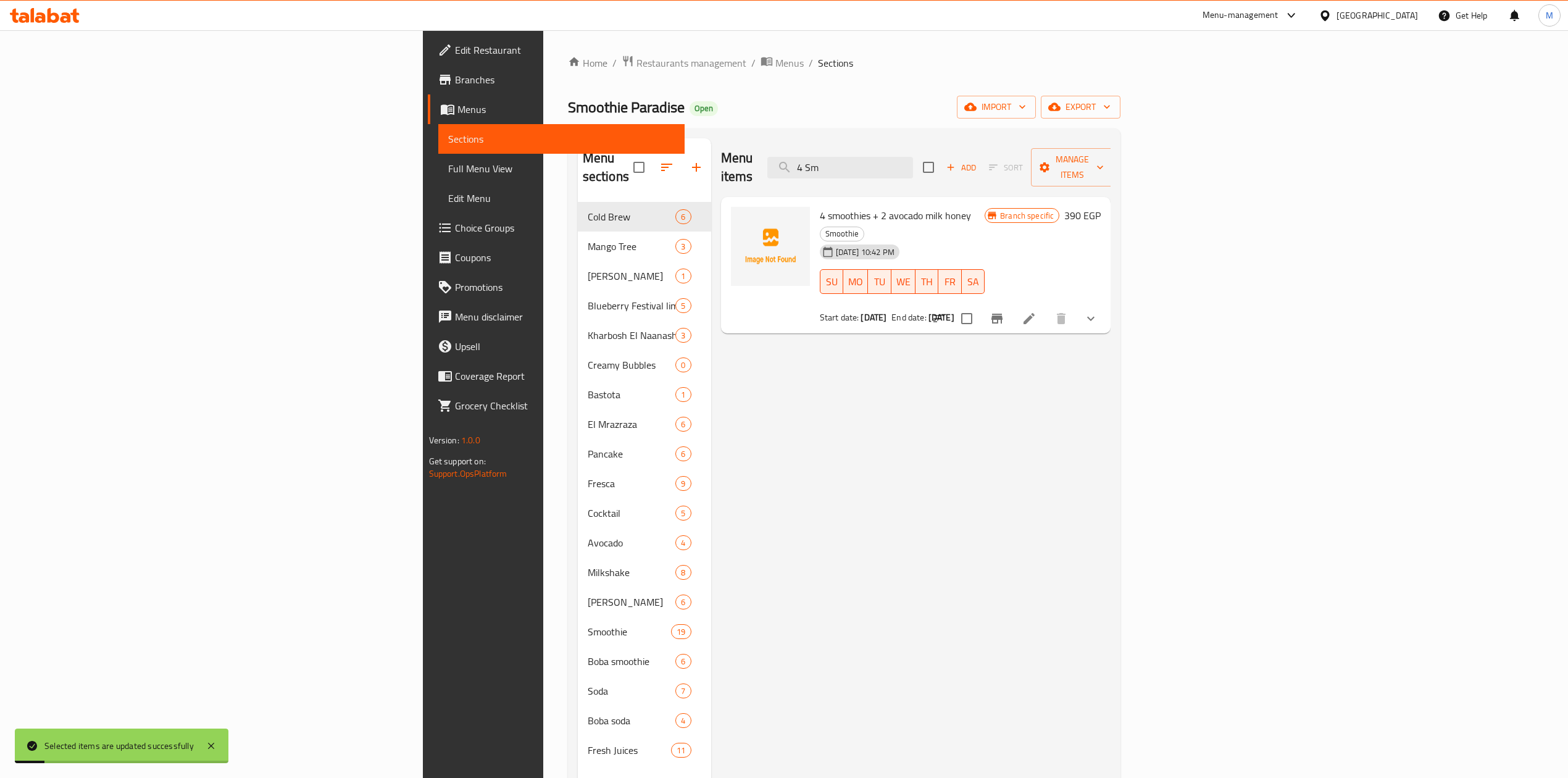
click at [914, 160] on input "4 Sm" at bounding box center [840, 168] width 146 height 22
click at [914, 157] on input "4 Sm" at bounding box center [840, 168] width 146 height 22
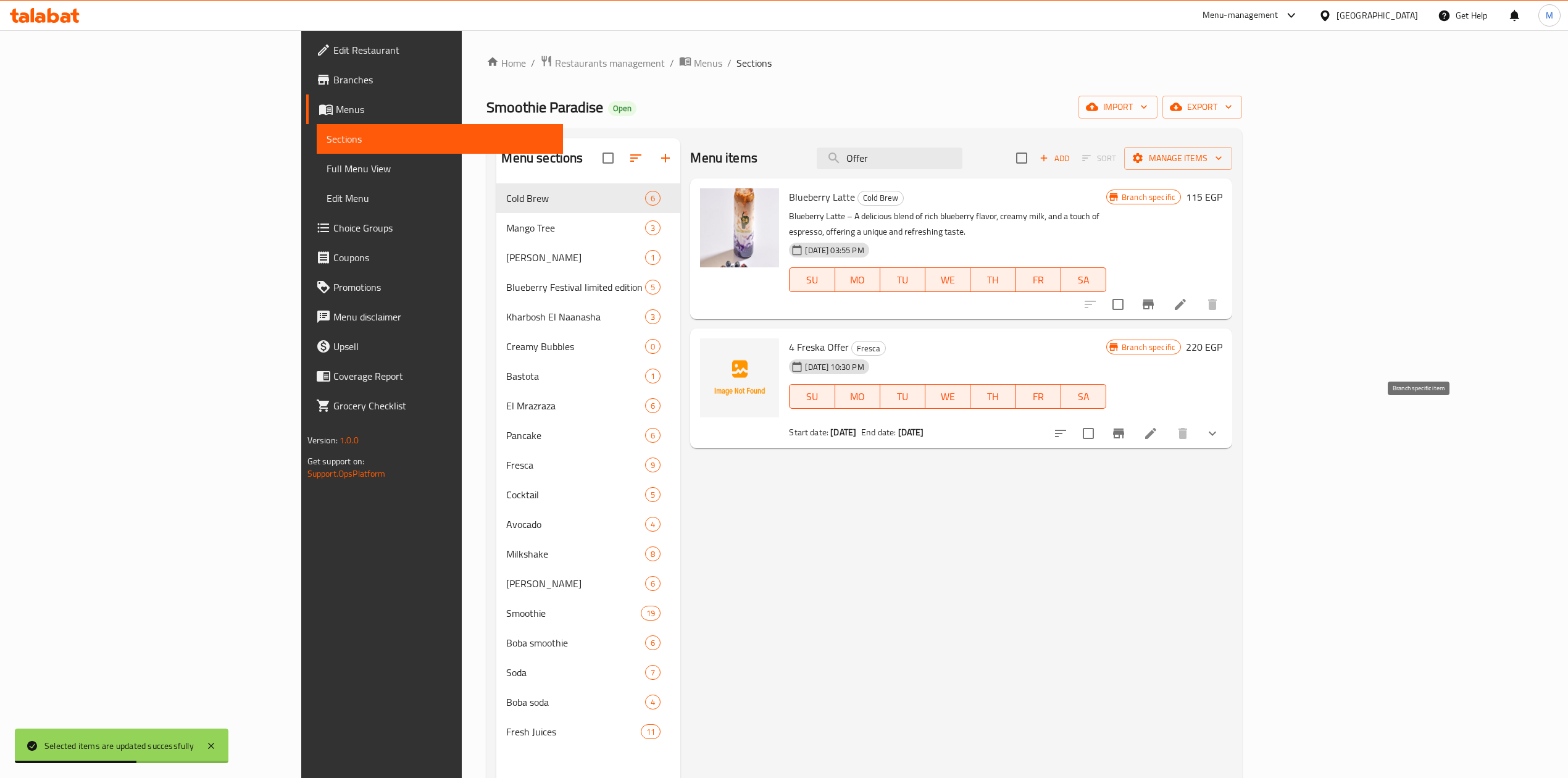
type input "Offer"
click at [1102, 420] on input "checkbox" at bounding box center [1088, 433] width 25 height 25
click at [1222, 163] on span "Manage items" at bounding box center [1178, 159] width 88 height 16
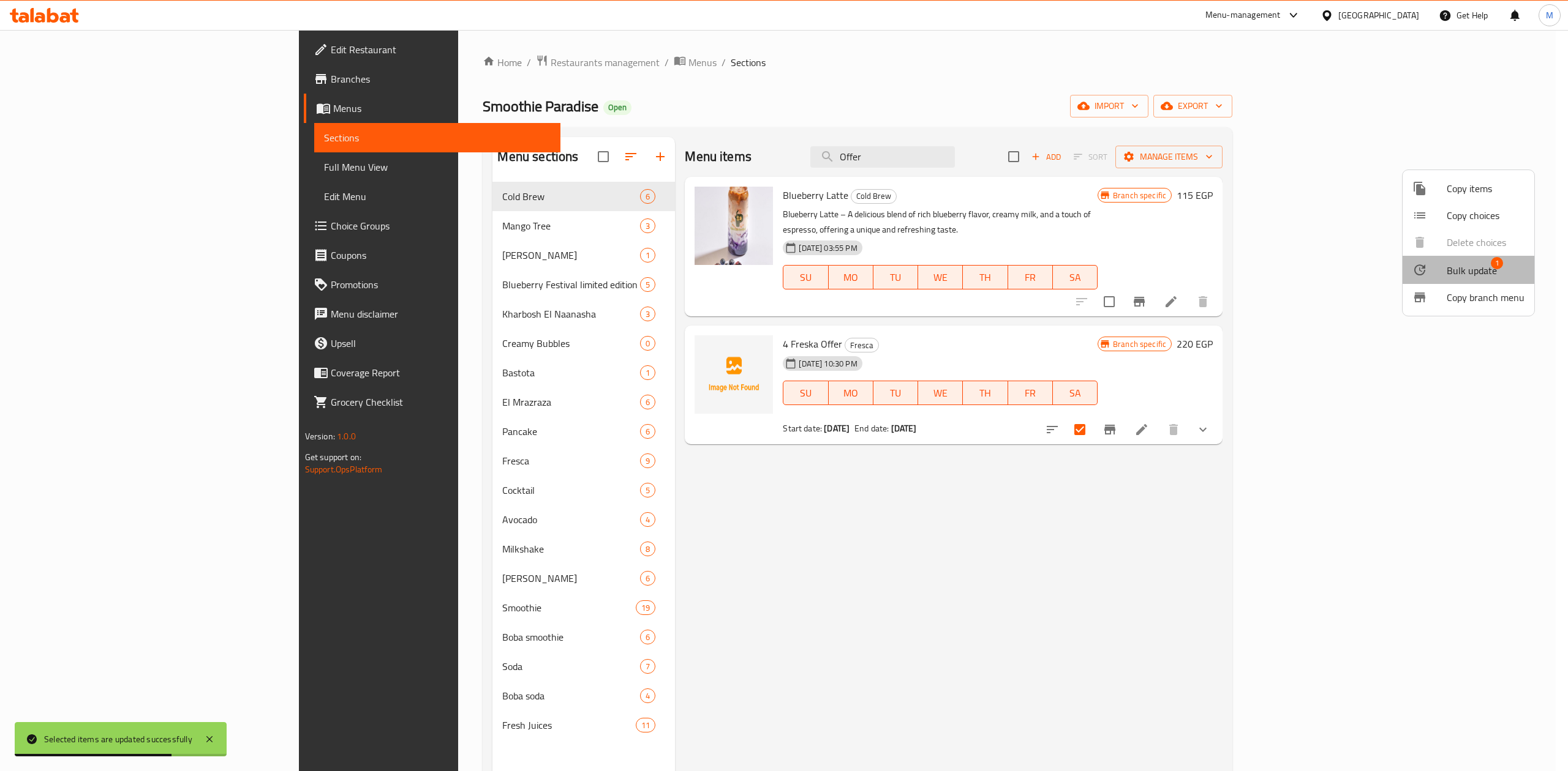
click at [1473, 280] on li "Bulk update 1" at bounding box center [1469, 270] width 132 height 28
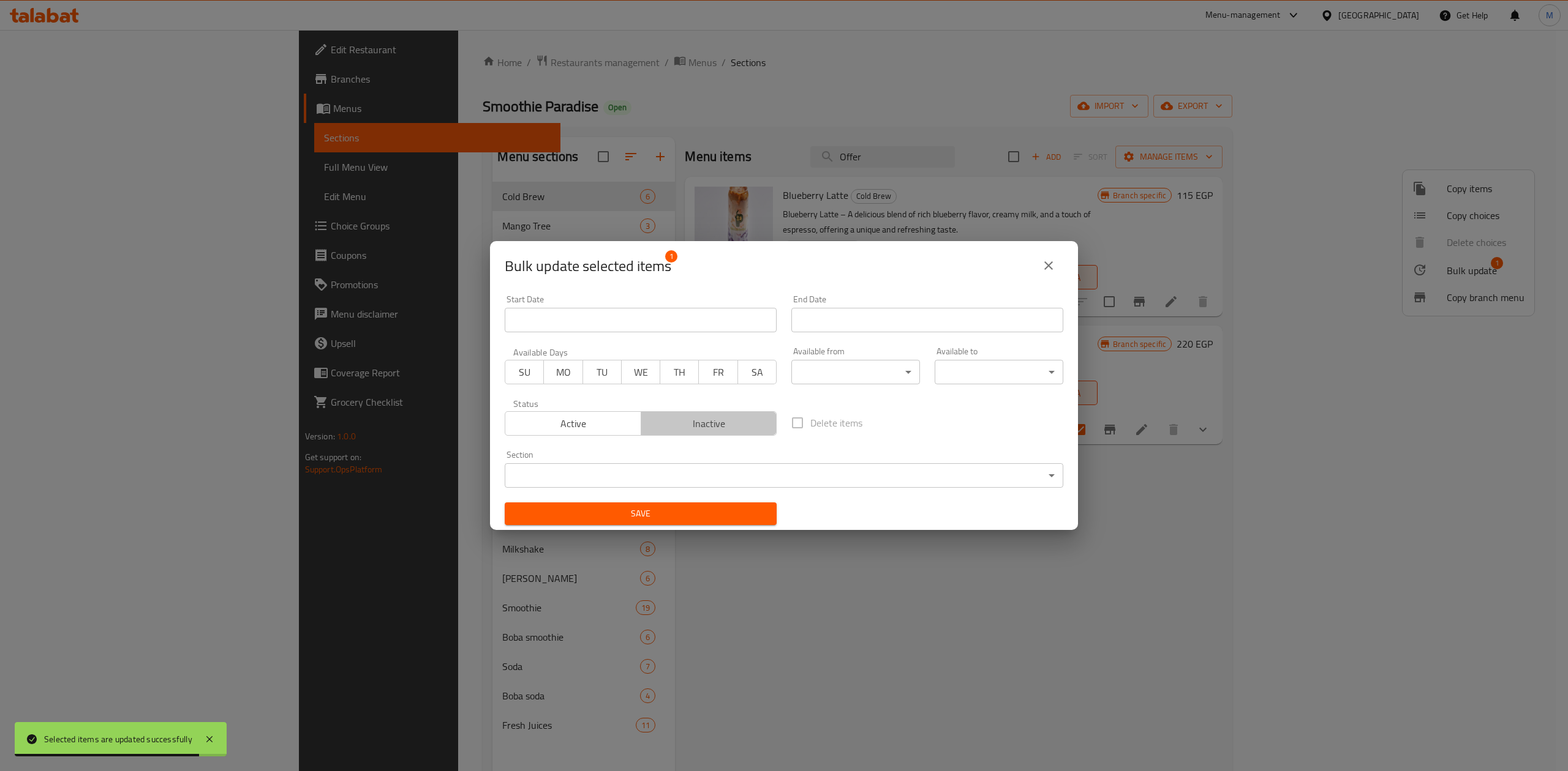
click at [719, 431] on span "Inactive" at bounding box center [709, 423] width 126 height 17
click at [691, 524] on button "Save" at bounding box center [641, 514] width 272 height 22
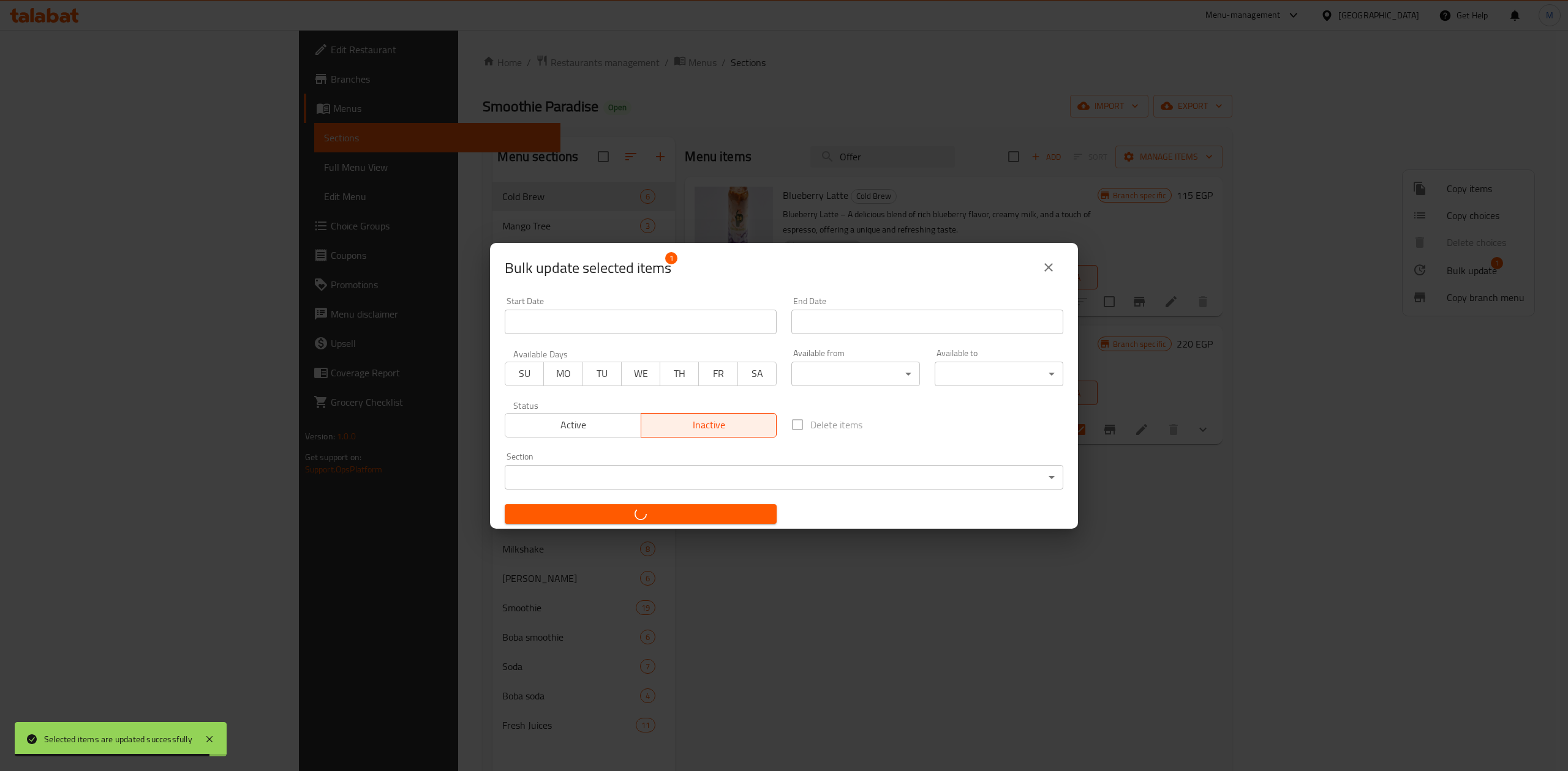
drag, startPoint x: 924, startPoint y: 625, endPoint x: 912, endPoint y: 616, distance: 15.0
click at [919, 620] on div "Bulk update selected items 1 Start Date Start Date End Date End Date Available …" at bounding box center [784, 386] width 1568 height 771
checkbox input "false"
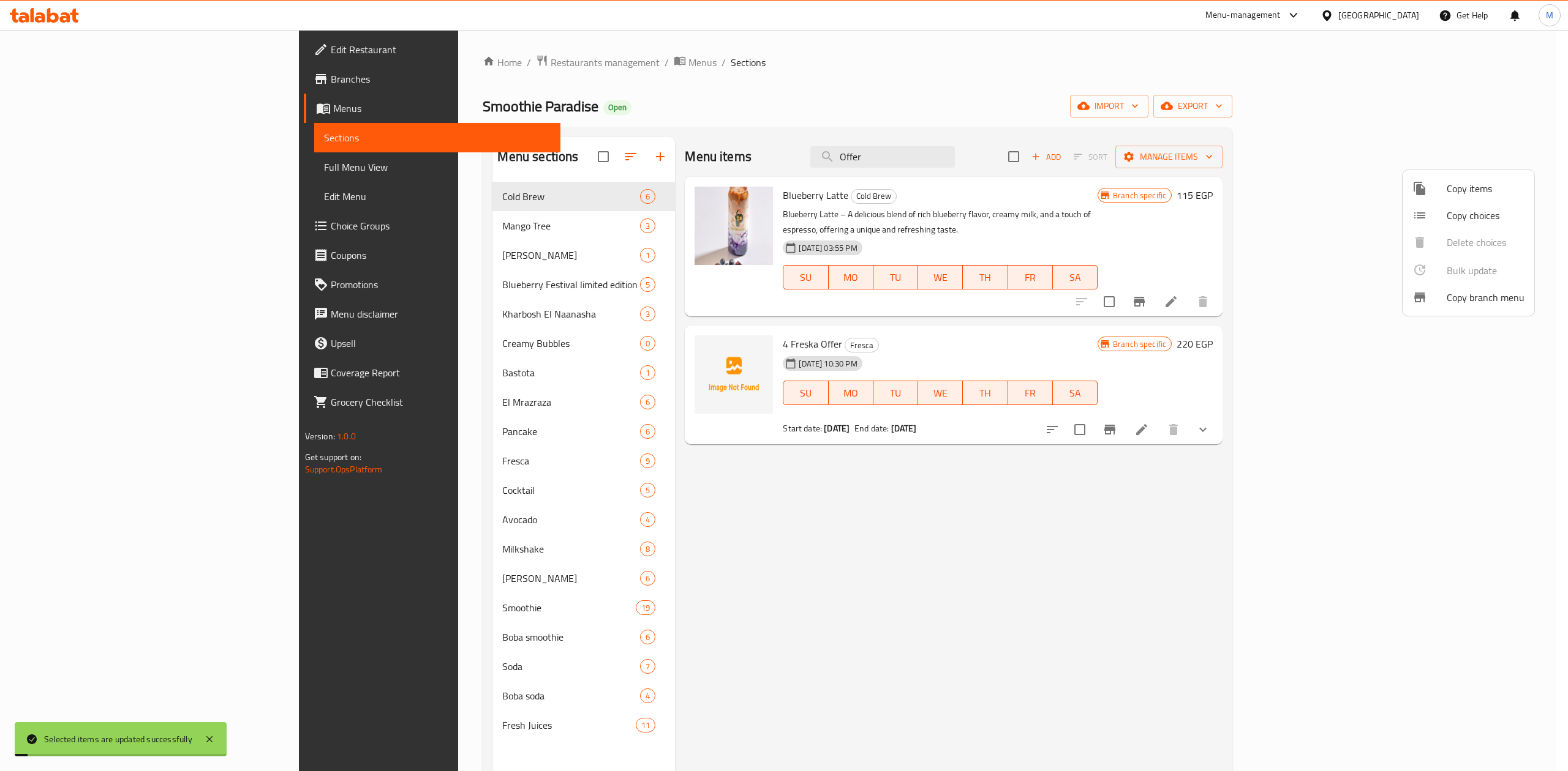
click at [735, 321] on div at bounding box center [784, 386] width 1568 height 771
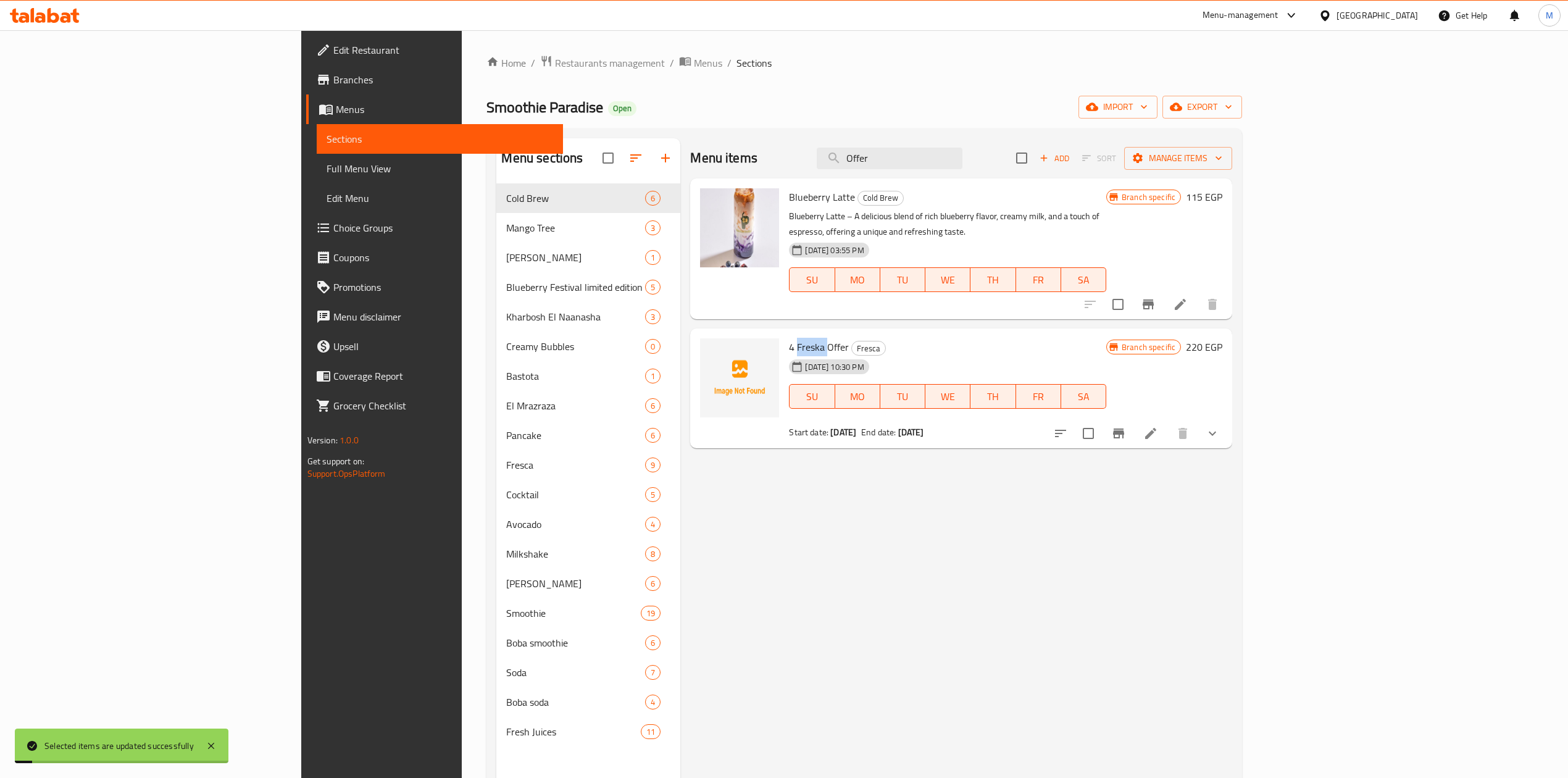
click at [789, 338] on span "4 Freska Offer" at bounding box center [819, 347] width 60 height 19
click at [1232, 544] on div "Menu items Offer Add Sort Manage items Blueberry Latte Cold Brew Blueberry Latt…" at bounding box center [957, 527] width 552 height 778
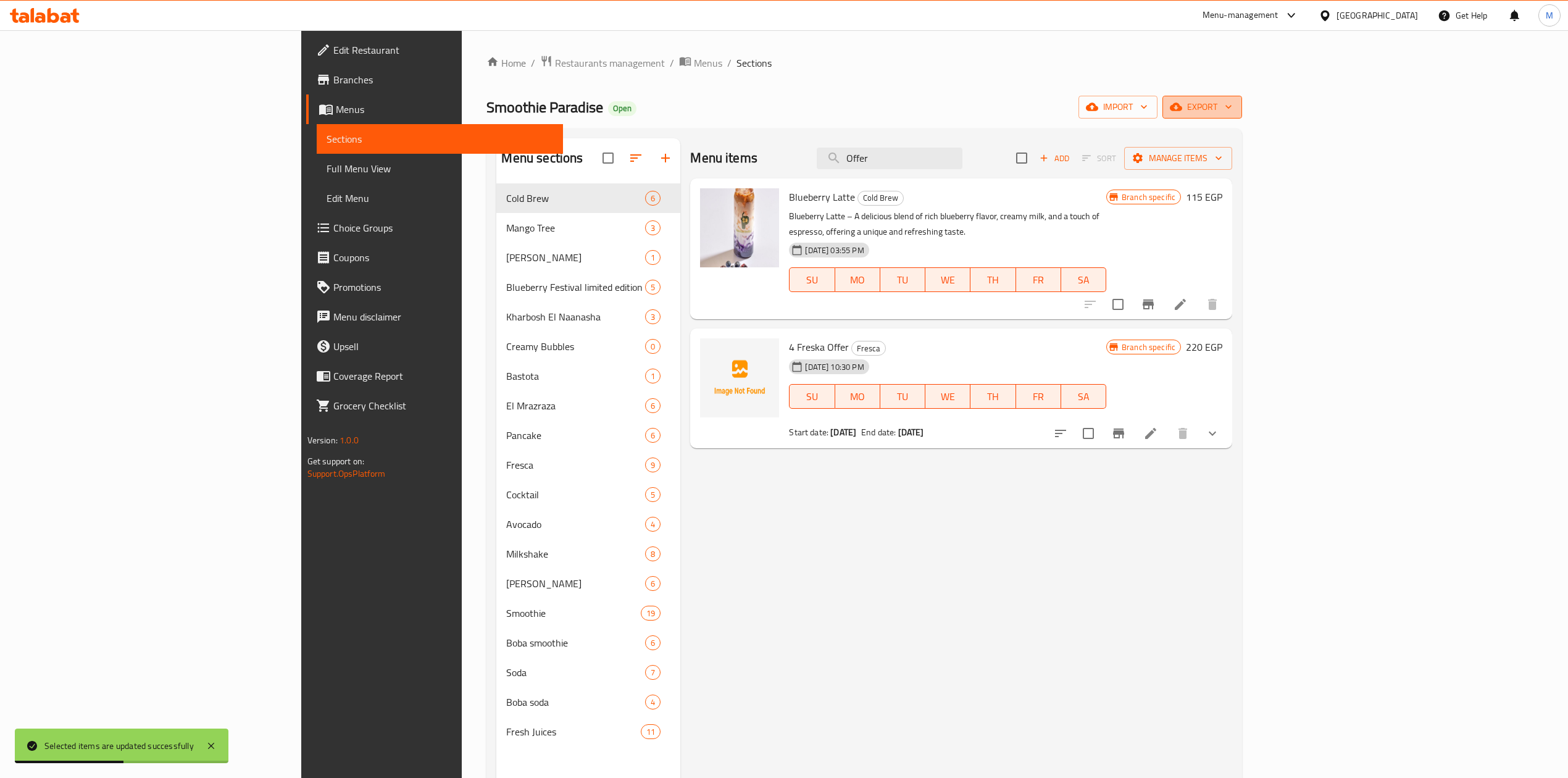
click at [1232, 111] on span "export" at bounding box center [1202, 108] width 60 height 16
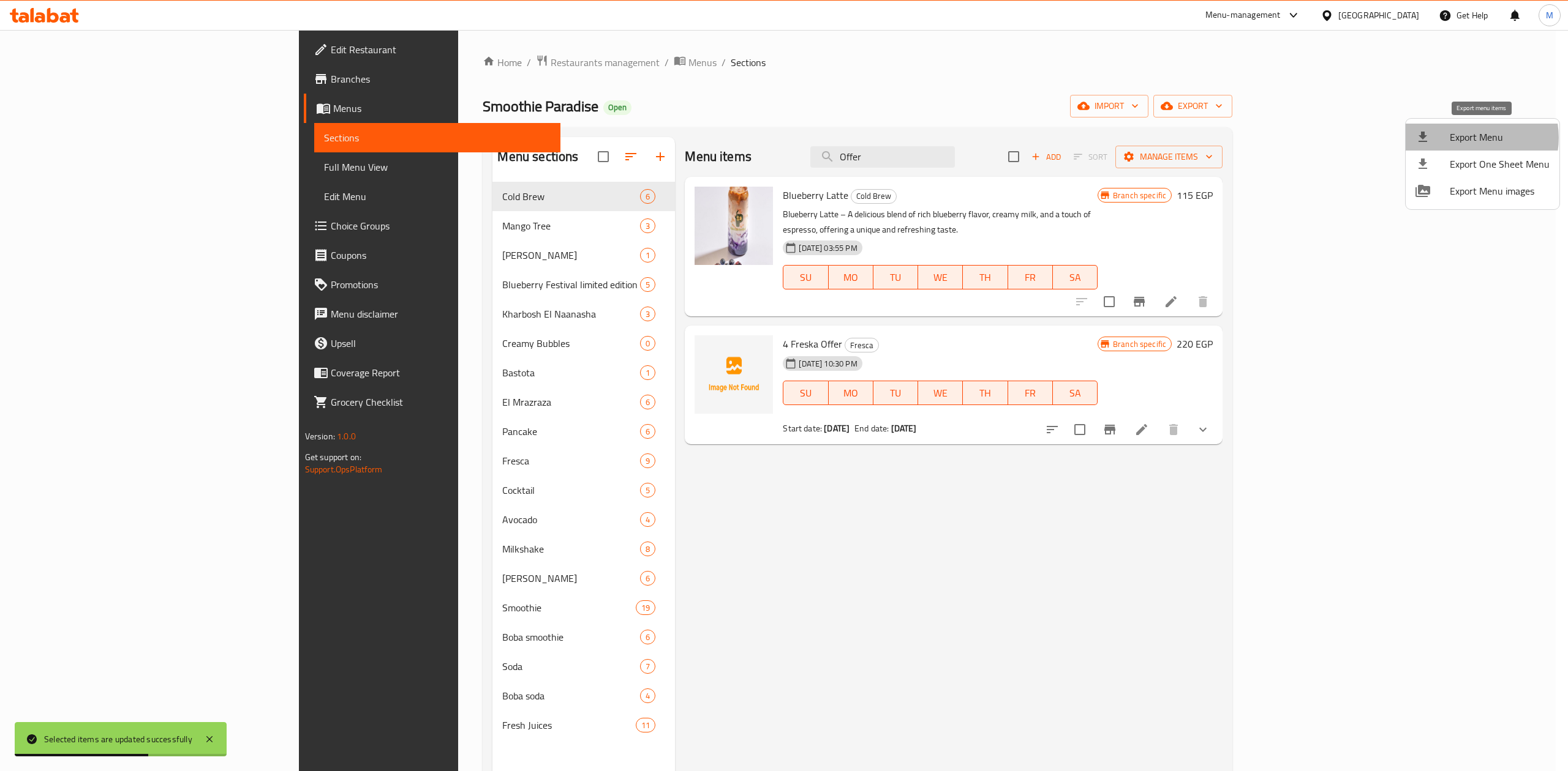
click at [1473, 138] on span "Export Menu" at bounding box center [1499, 137] width 100 height 15
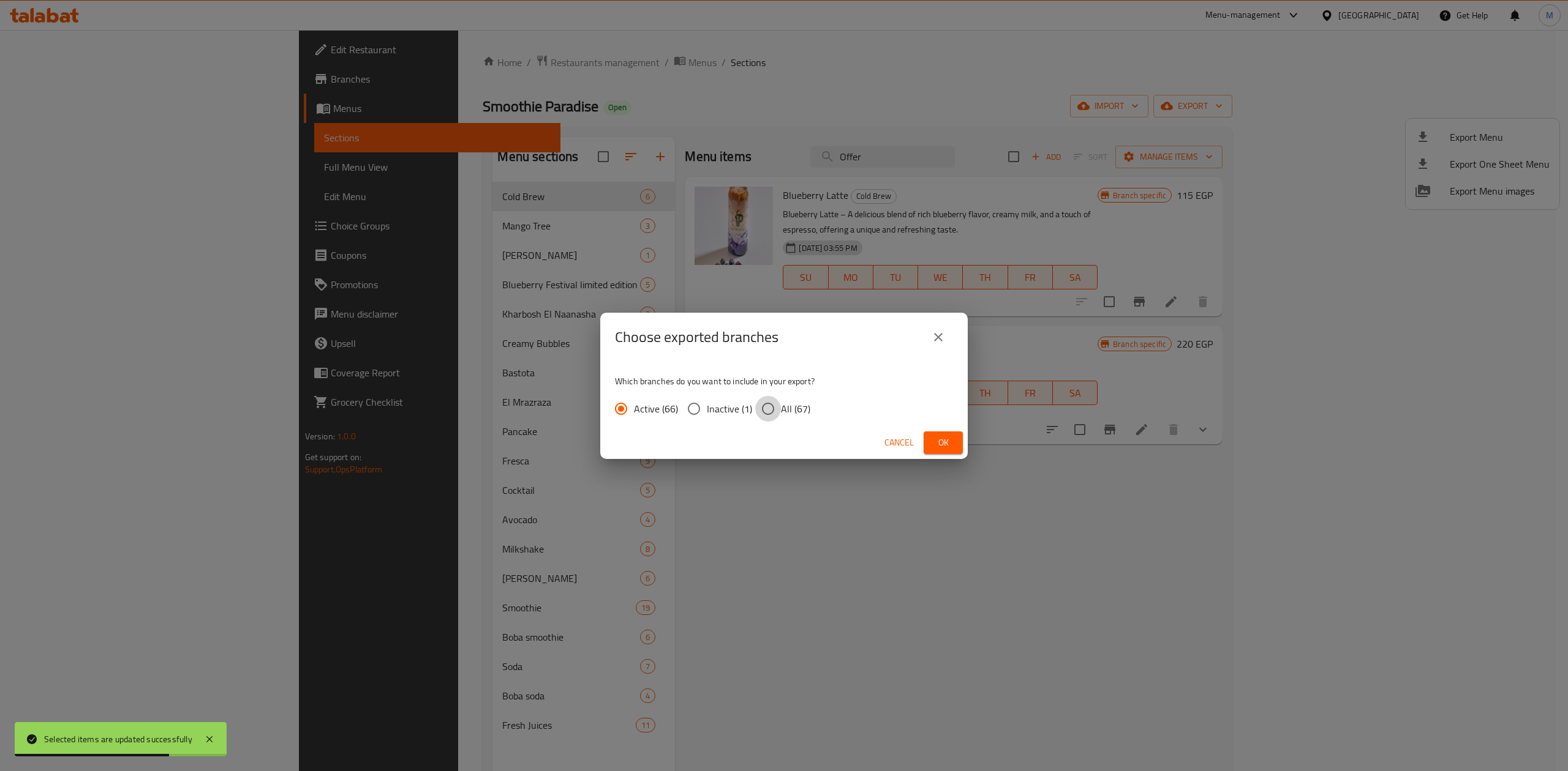
click at [767, 405] on input "All (67)" at bounding box center [767, 409] width 25 height 25
radio input "true"
click at [951, 451] on button "Ok" at bounding box center [943, 443] width 39 height 22
